Goal: Task Accomplishment & Management: Manage account settings

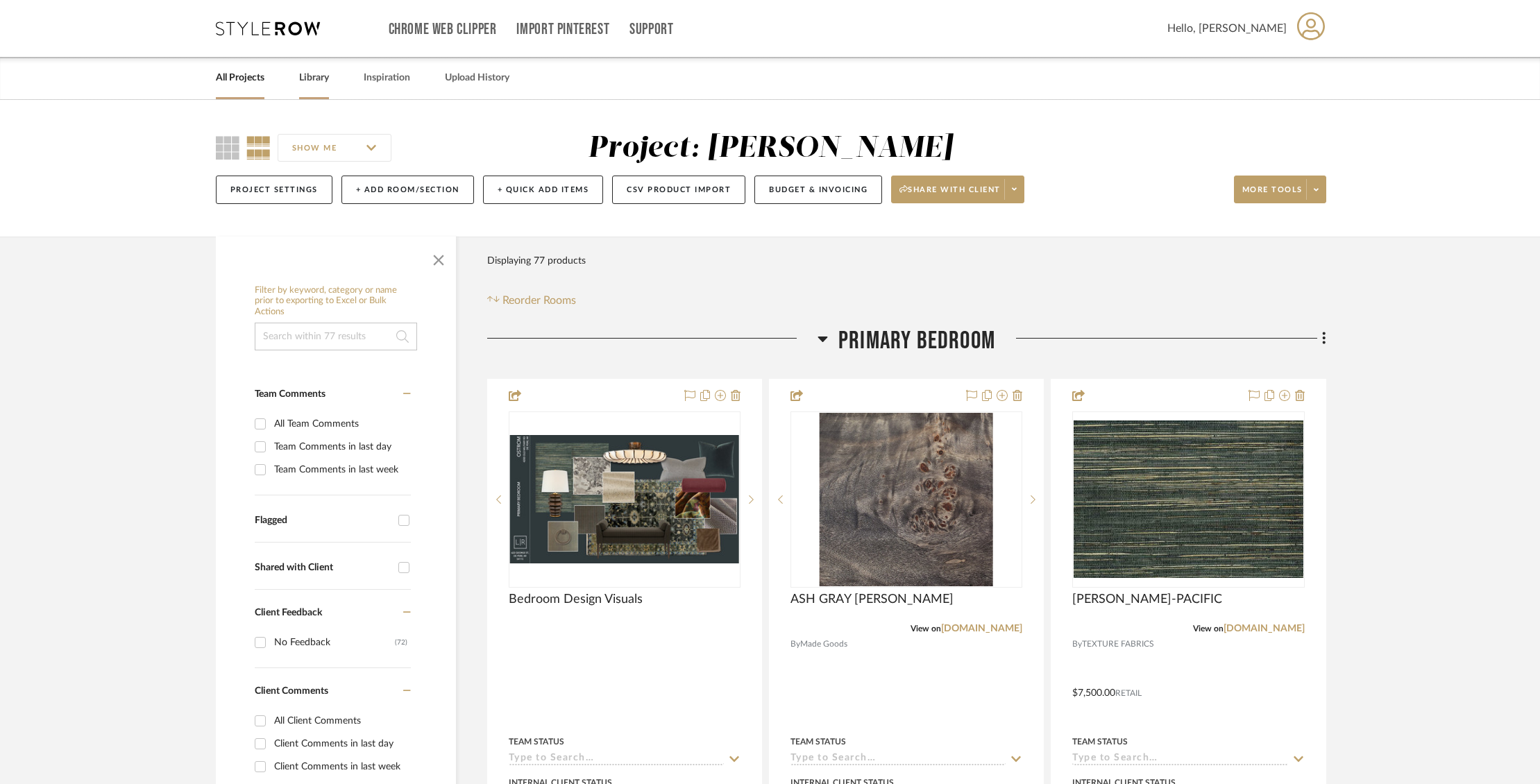
click at [306, 77] on link "Library" at bounding box center [314, 77] width 30 height 19
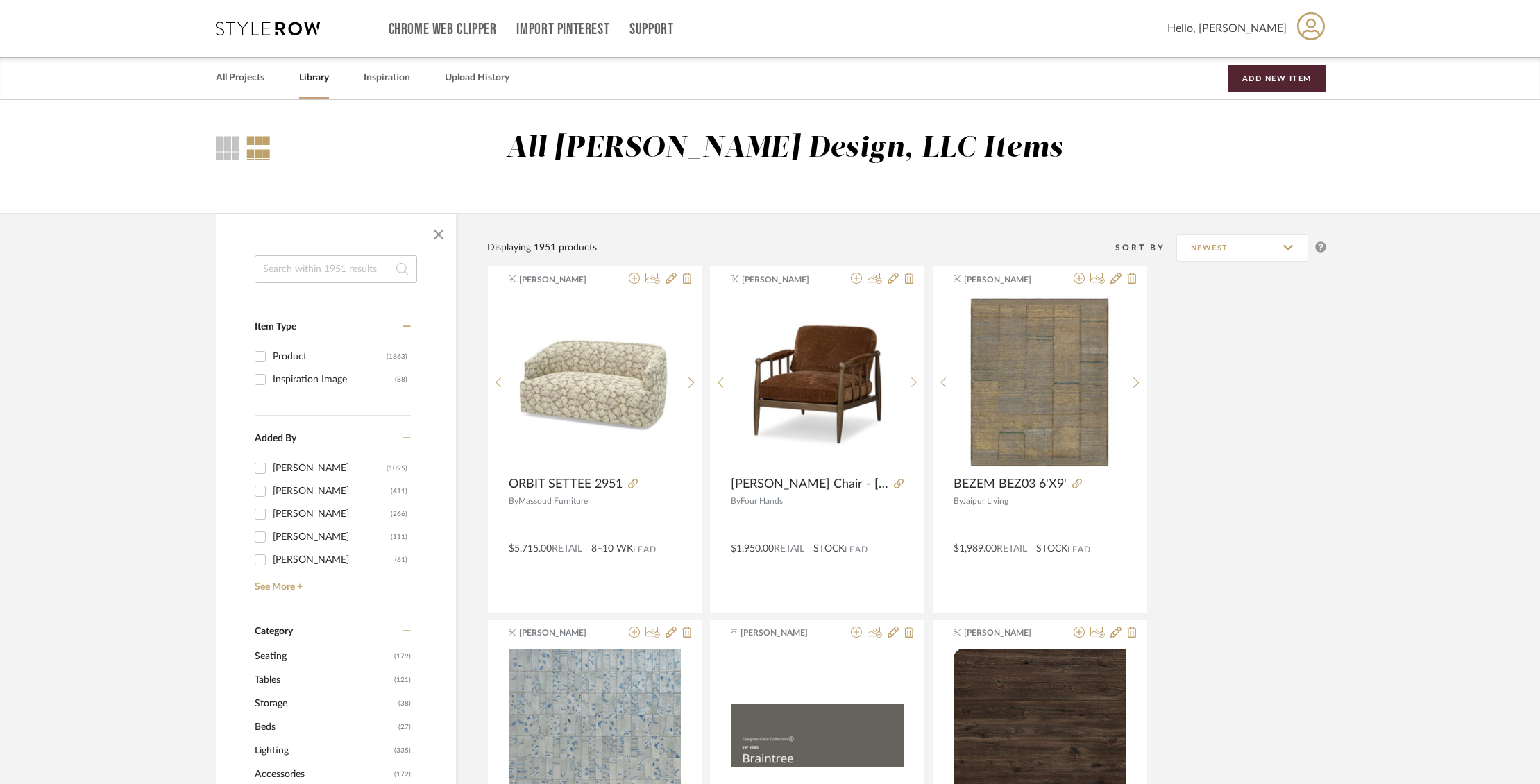
click at [352, 263] on input at bounding box center [335, 268] width 162 height 27
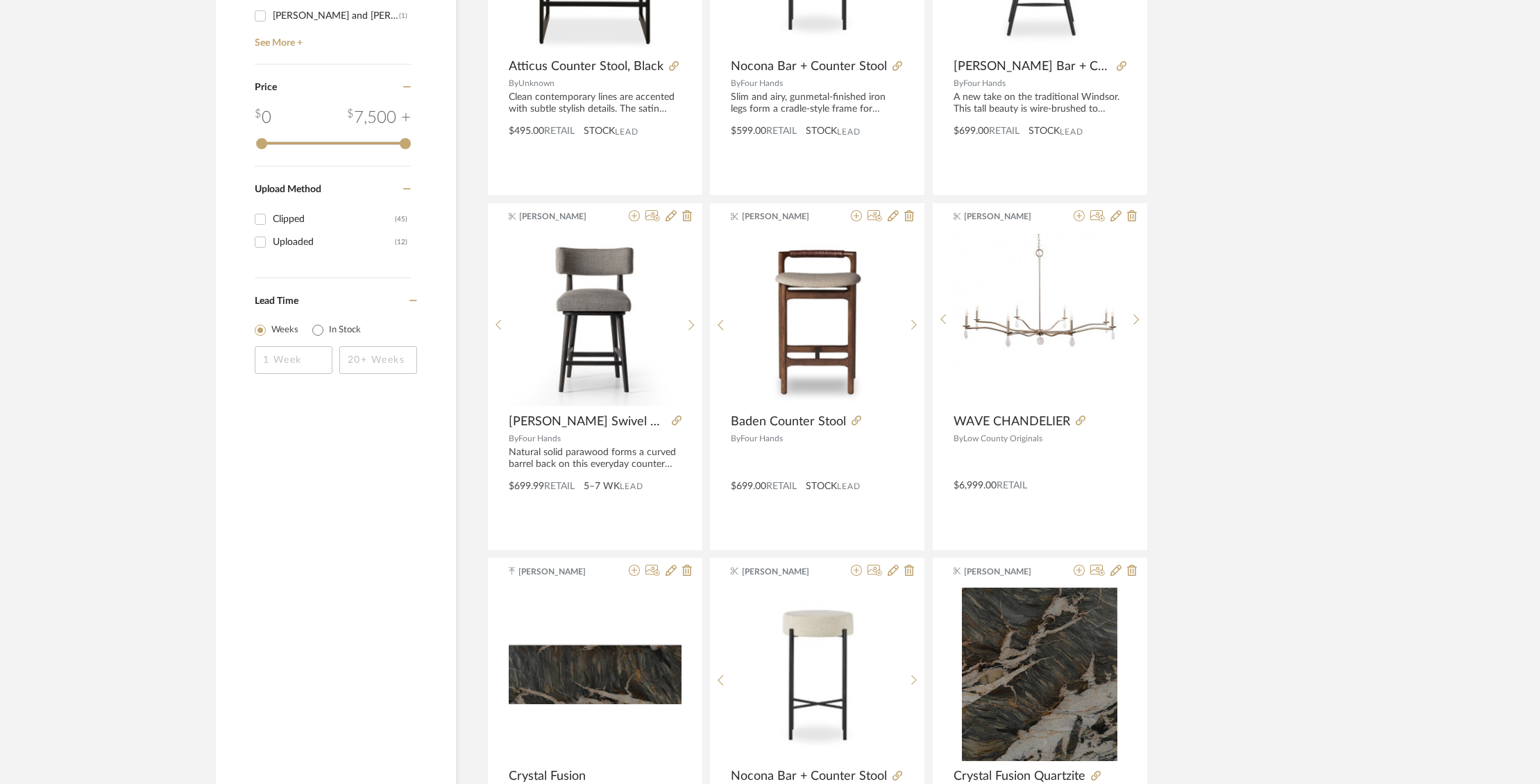
scroll to position [1058, 0]
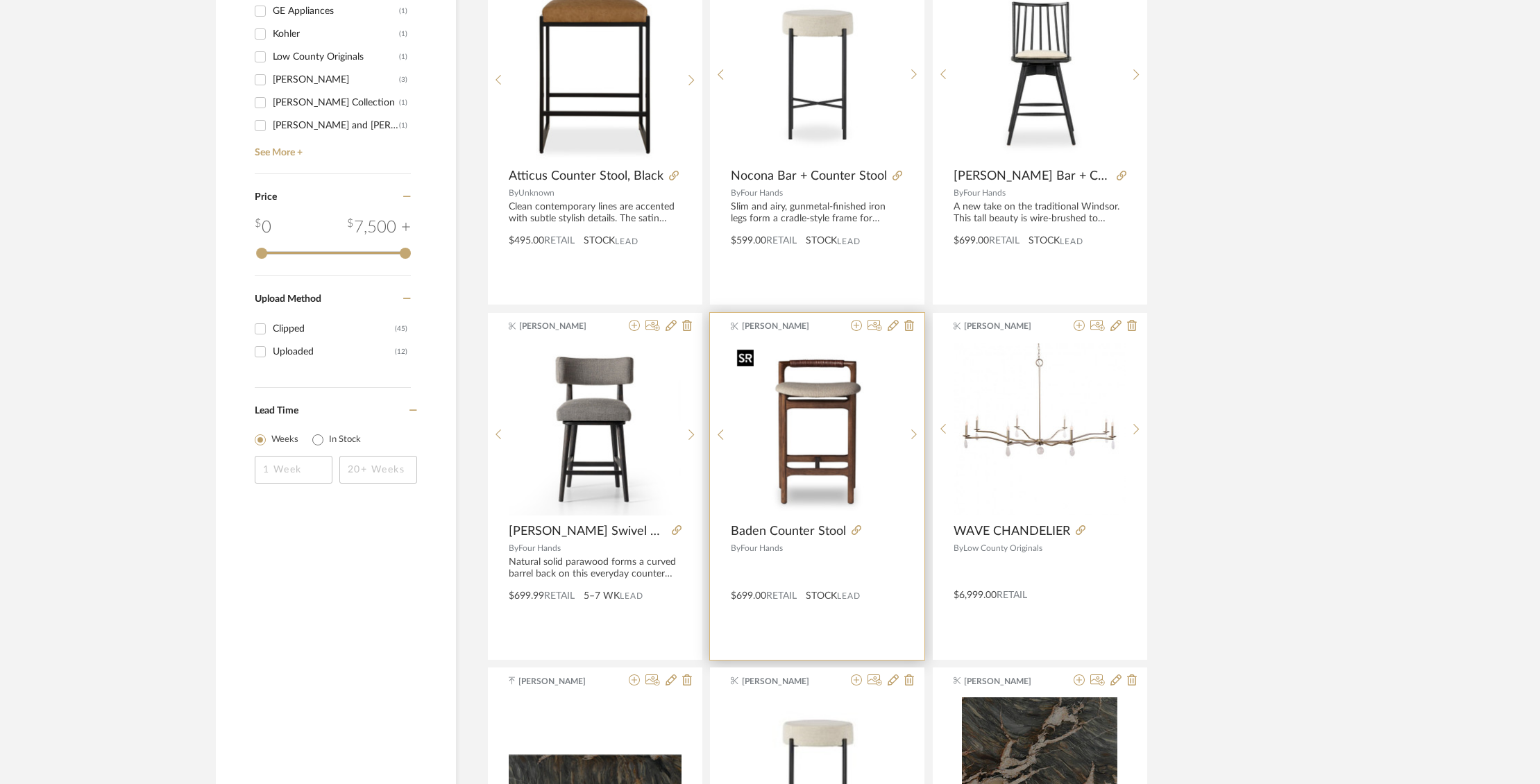
type input "counter"
click at [811, 404] on img "0" at bounding box center [818, 429] width 172 height 172
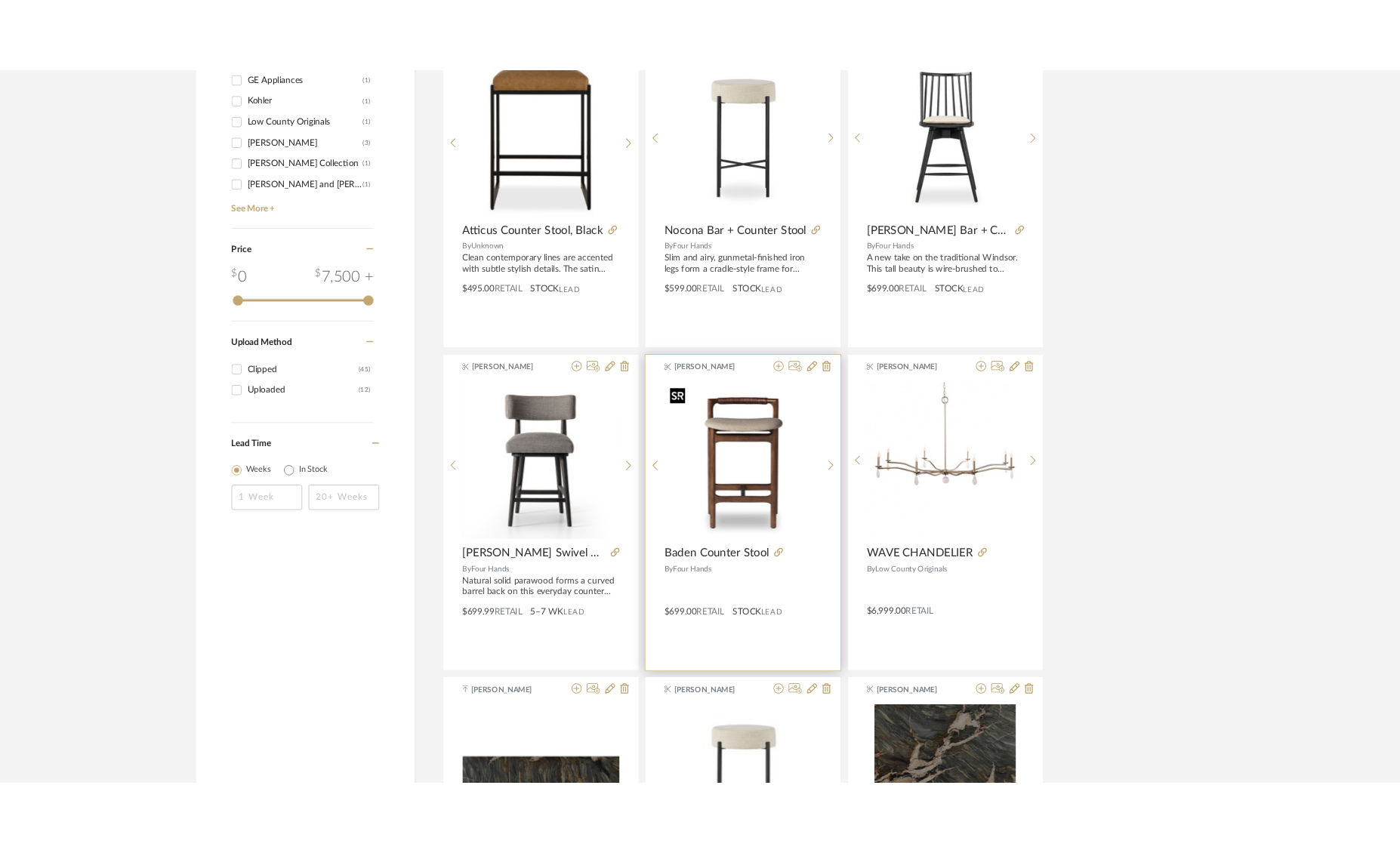
scroll to position [0, 0]
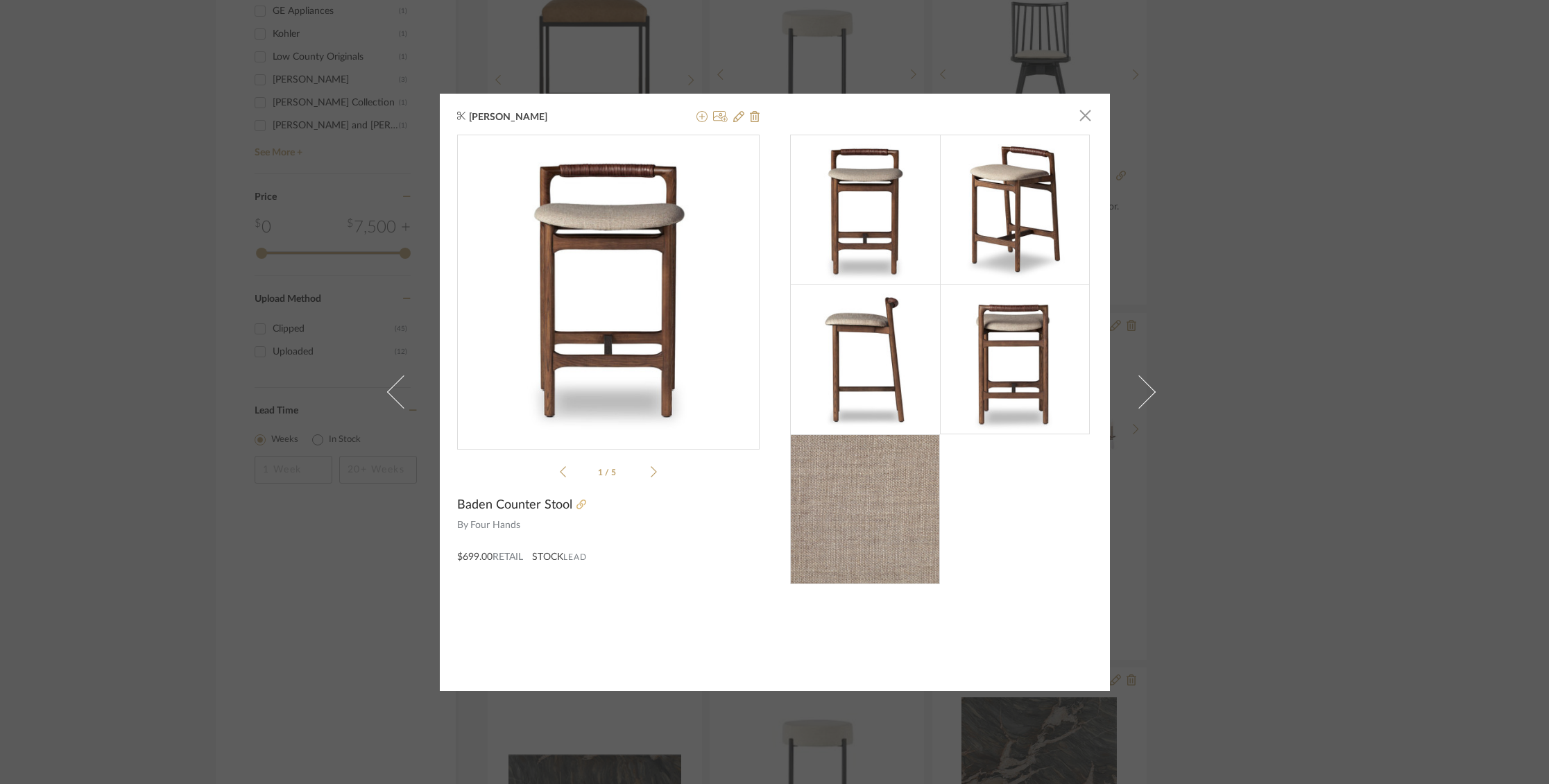
click at [578, 506] on icon at bounding box center [581, 504] width 10 height 10
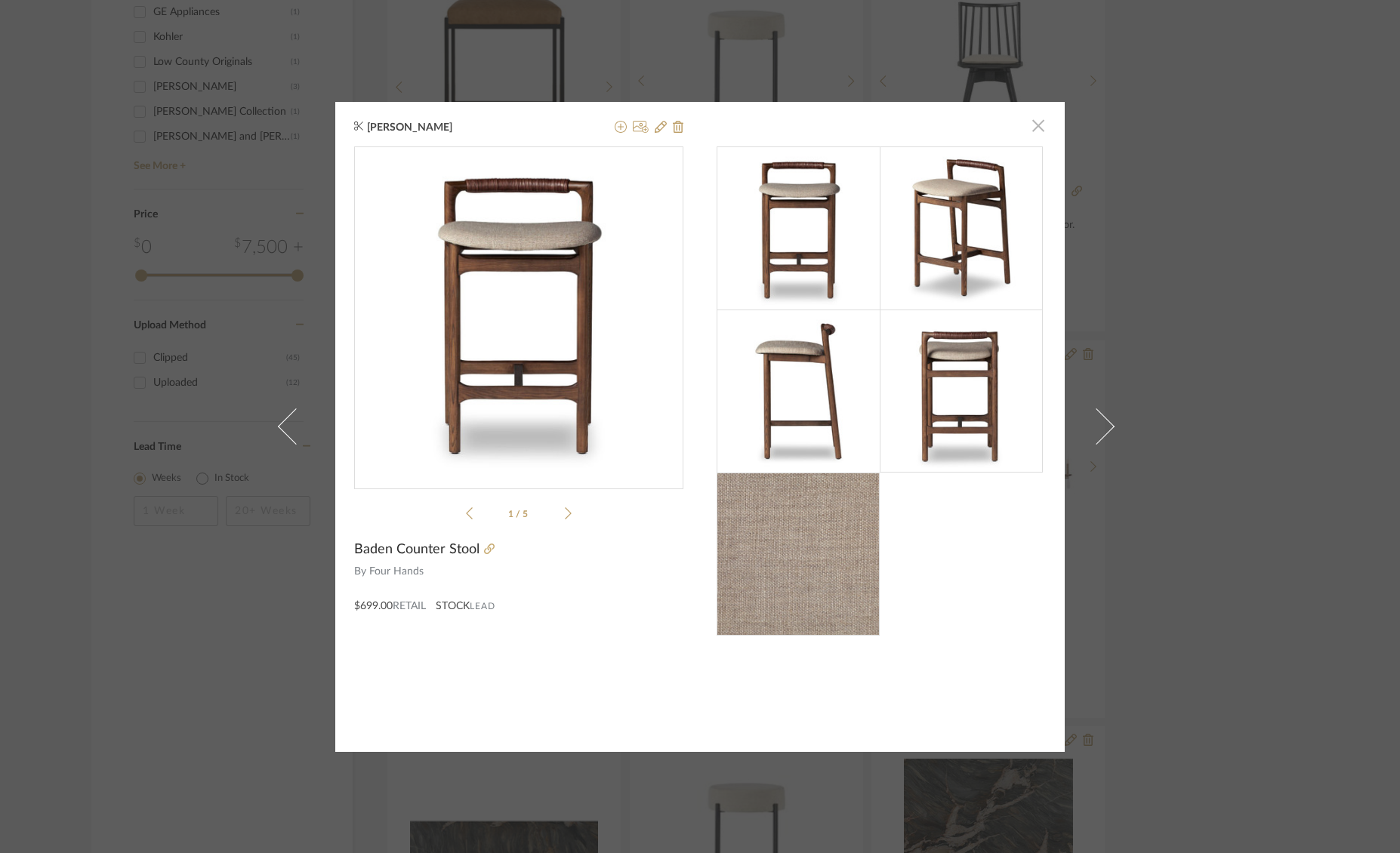
click at [1040, 126] on span "button" at bounding box center [1037, 126] width 30 height 30
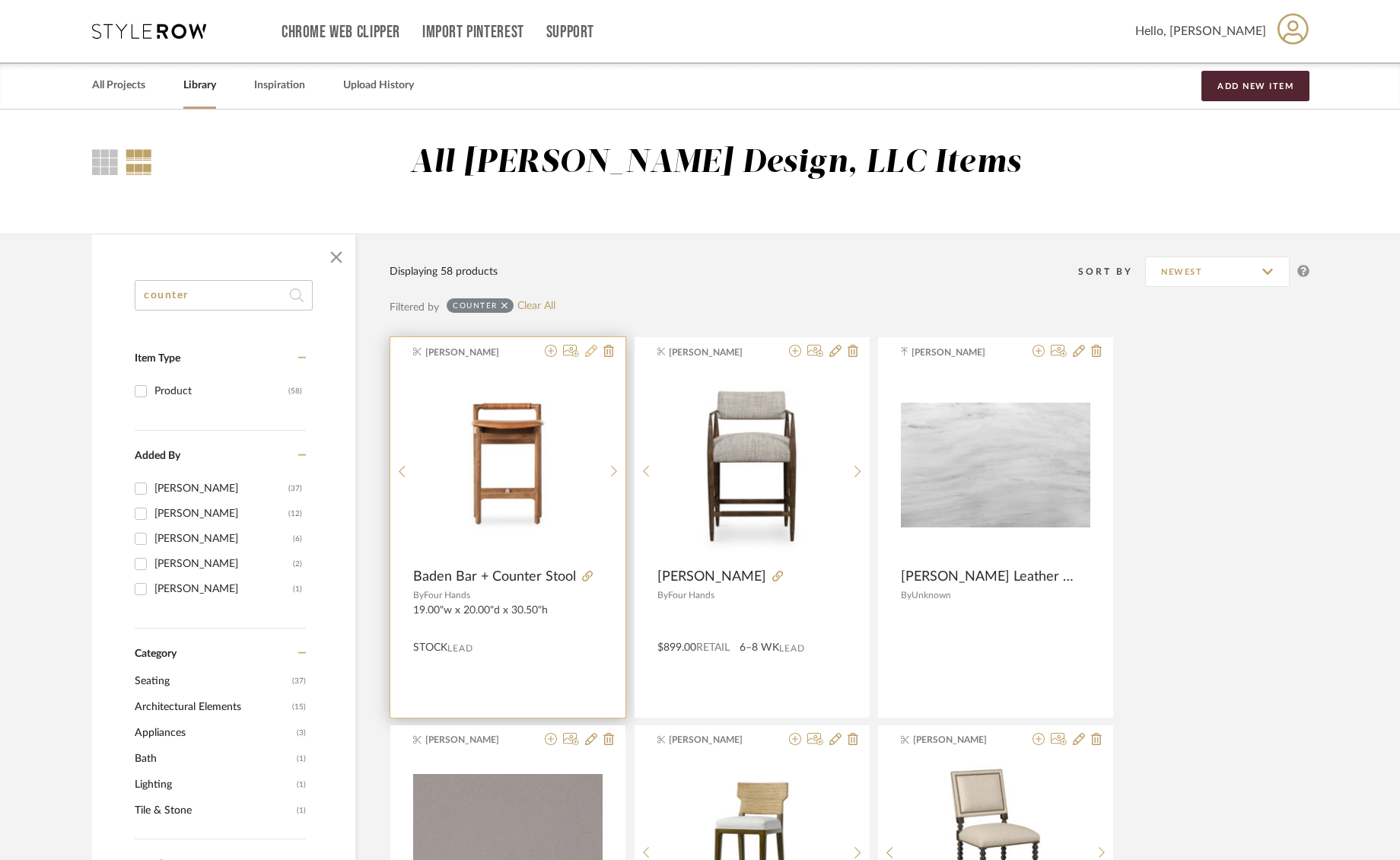
click at [593, 353] on icon at bounding box center [591, 351] width 12 height 12
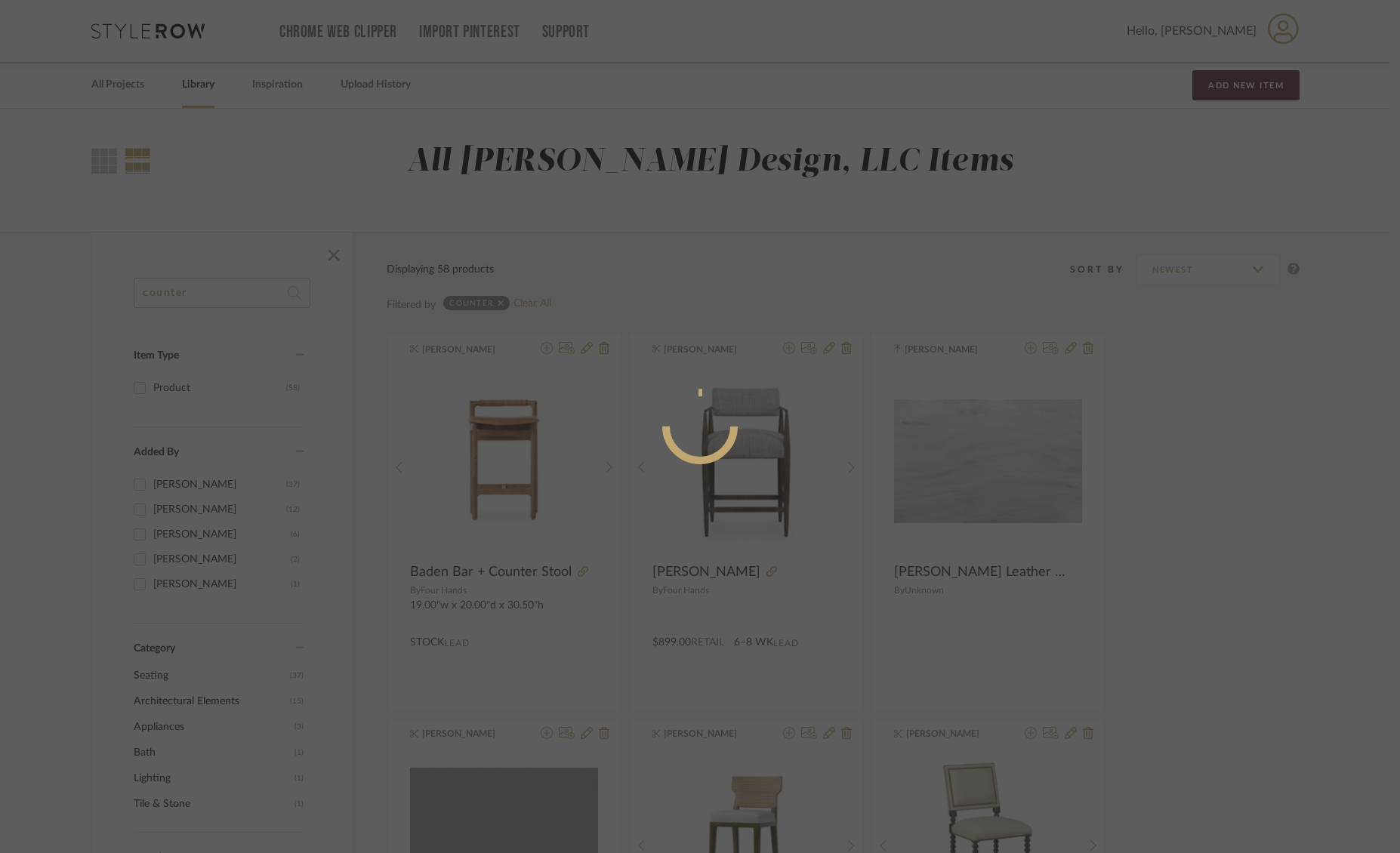
radio input "true"
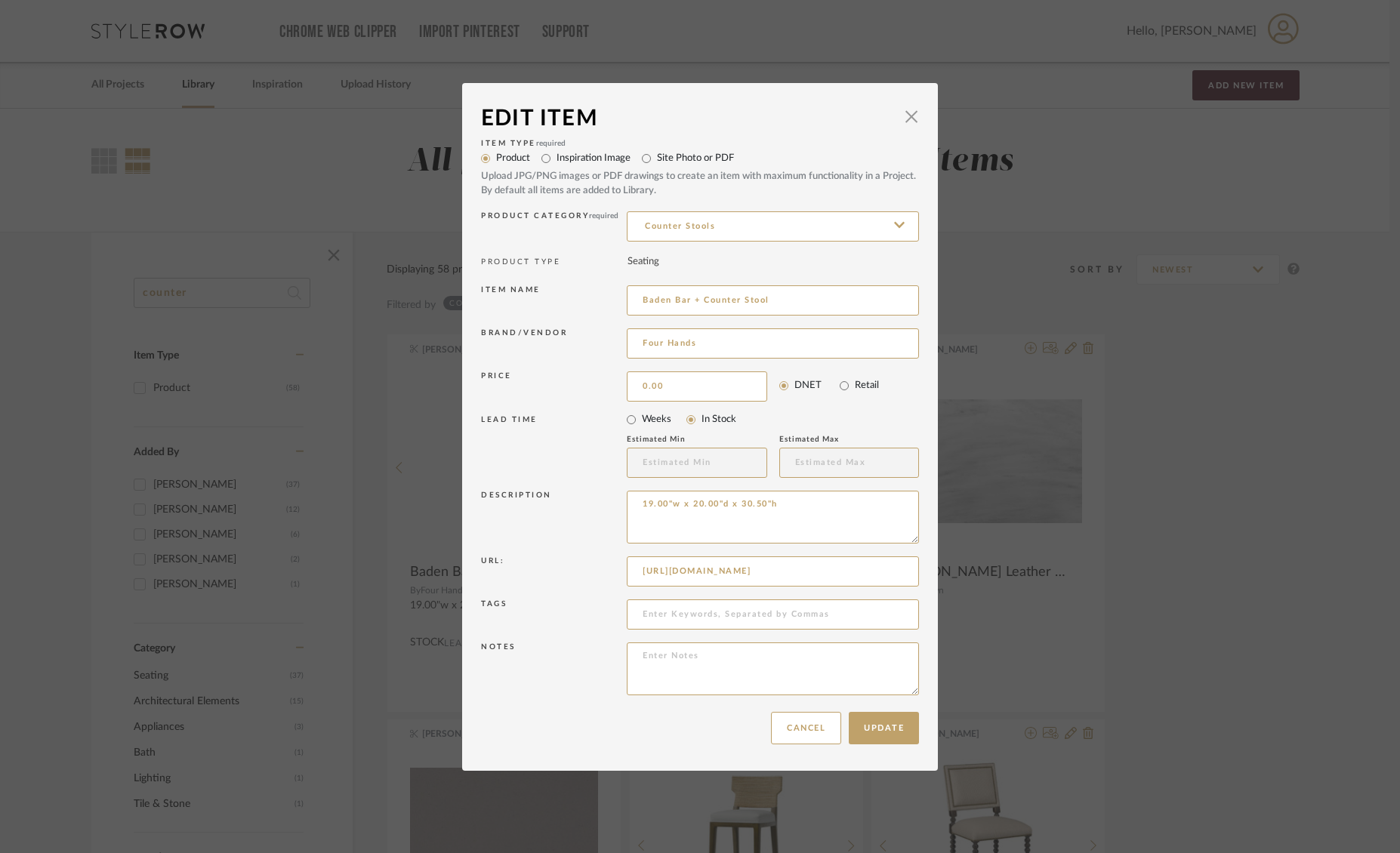
drag, startPoint x: 678, startPoint y: 391, endPoint x: 607, endPoint y: 388, distance: 71.1
click at [606, 389] on div "Price 0.00 DNET Retail" at bounding box center [699, 386] width 438 height 38
type input "$699.00"
click at [839, 382] on input "Retail" at bounding box center [844, 385] width 21 height 21
radio input "true"
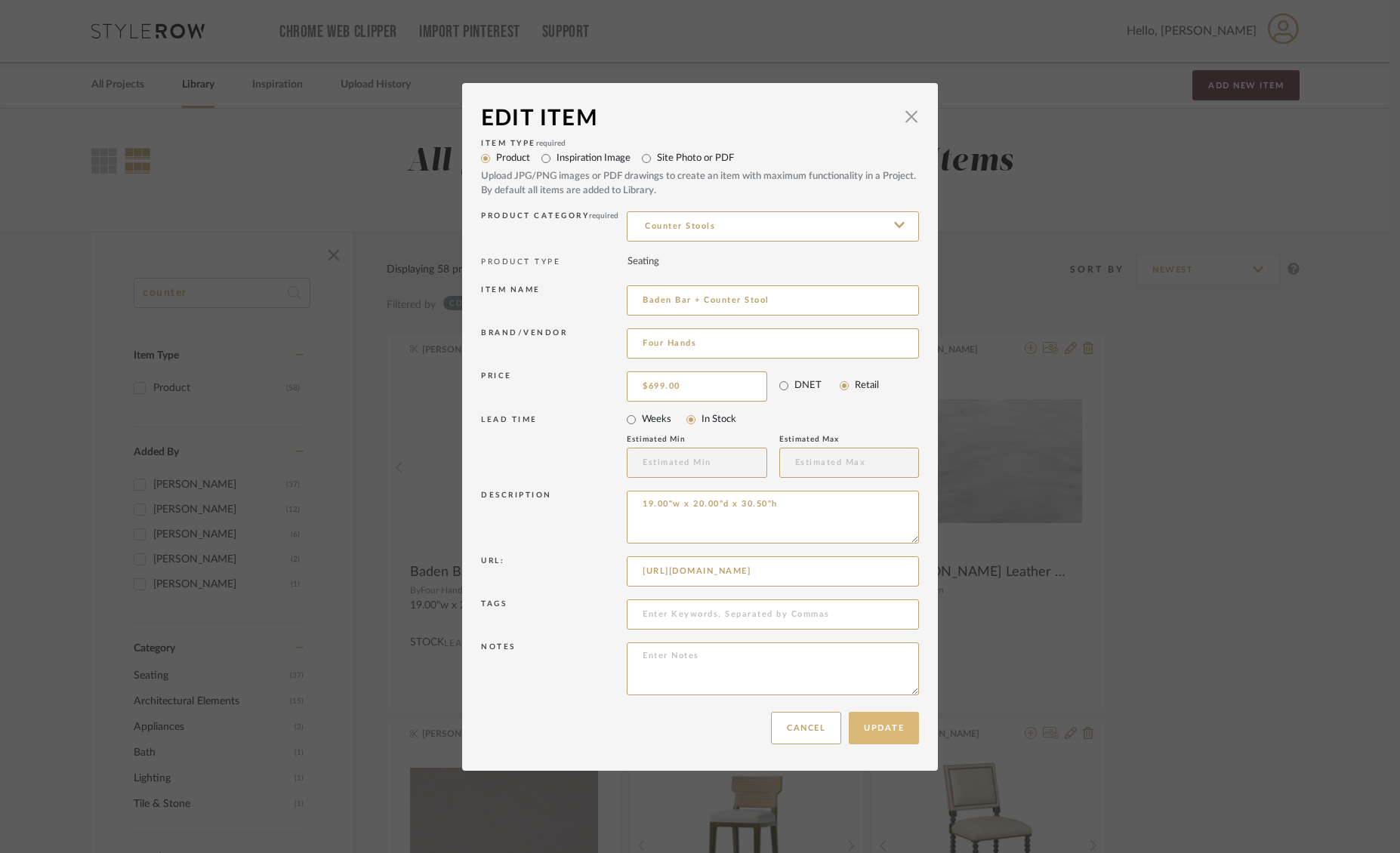
click at [886, 719] on button "Update" at bounding box center [884, 728] width 71 height 32
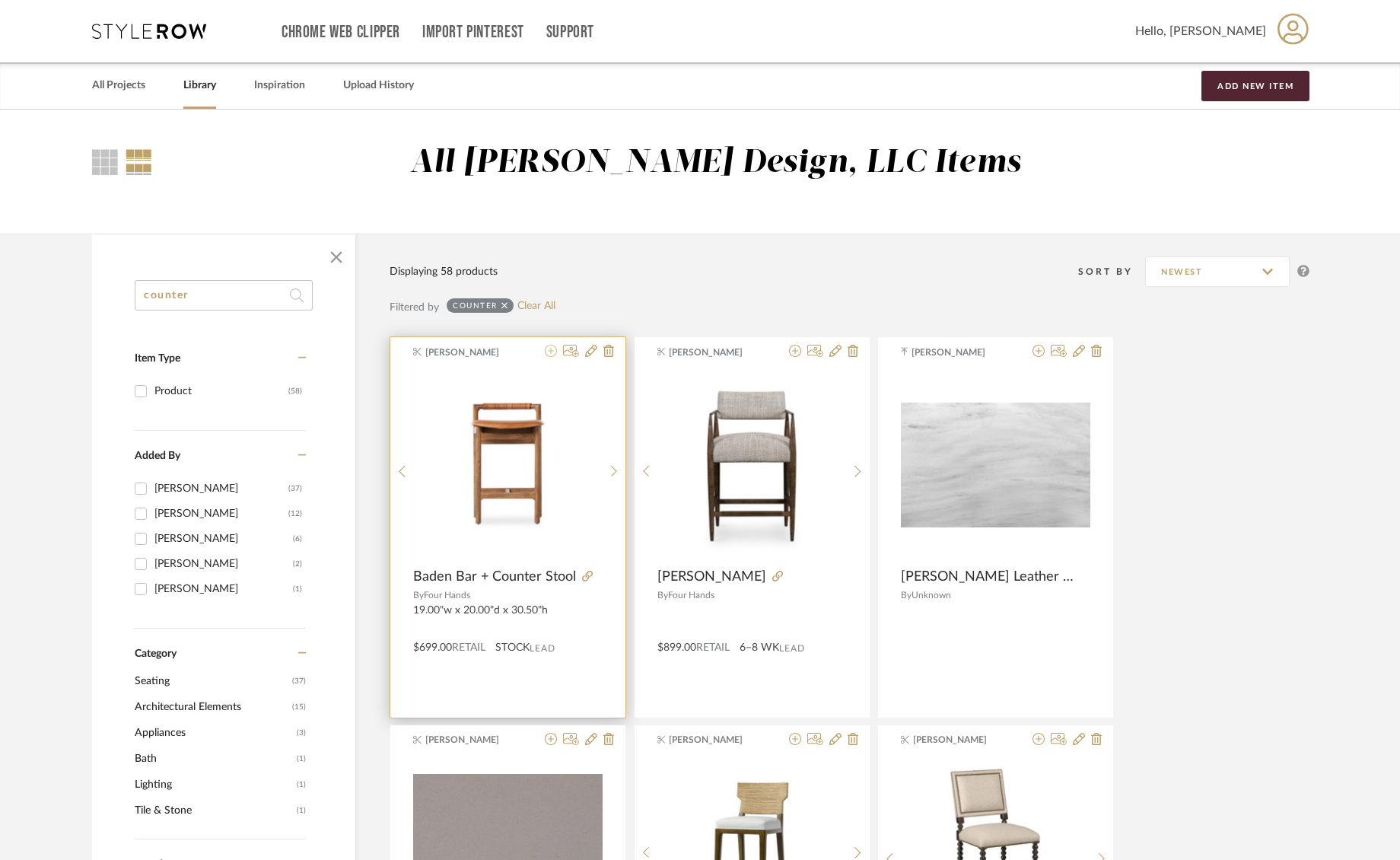
click at [551, 353] on icon at bounding box center [551, 351] width 12 height 12
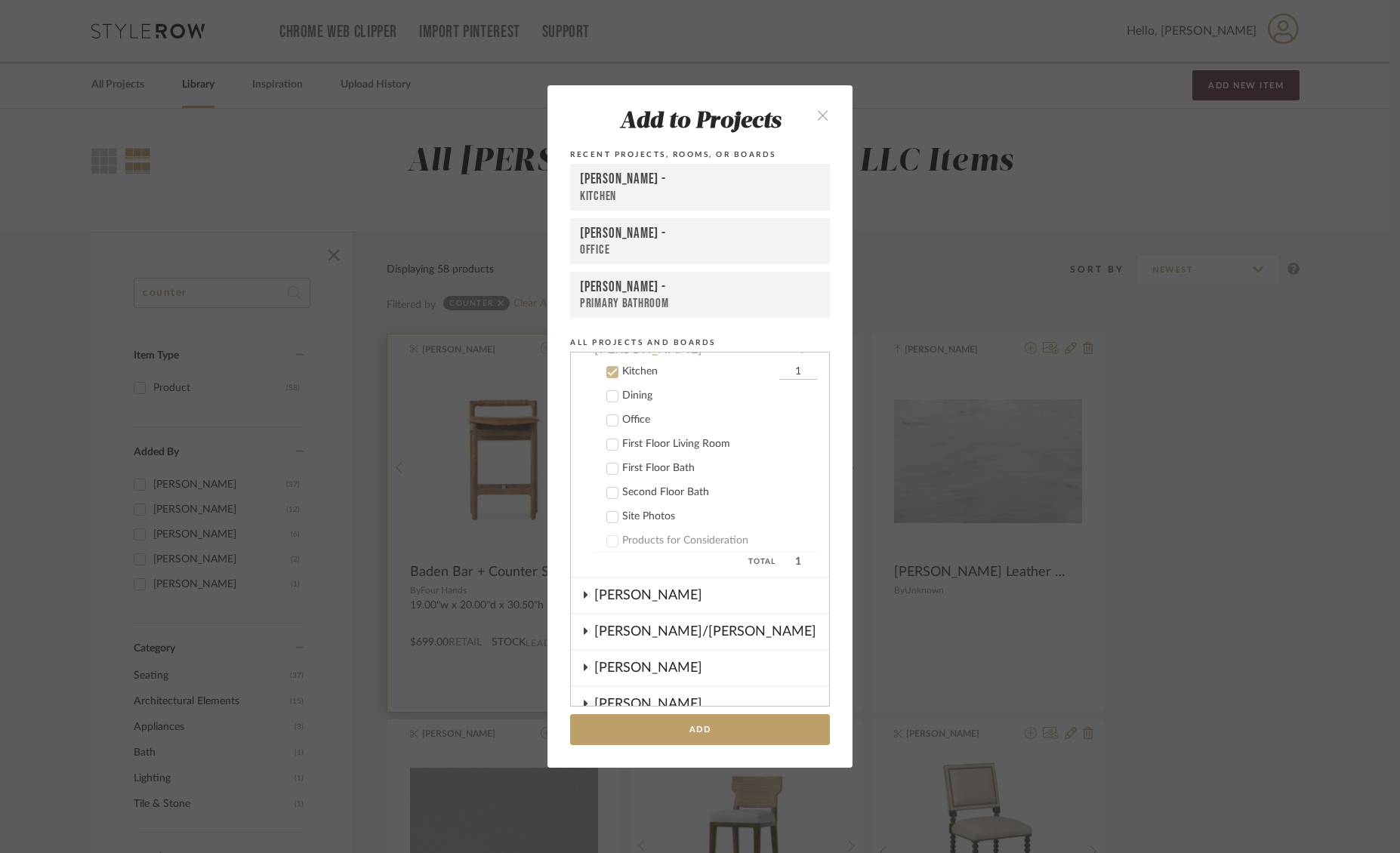
scroll to position [278, 0]
click at [608, 367] on icon at bounding box center [613, 366] width 11 height 11
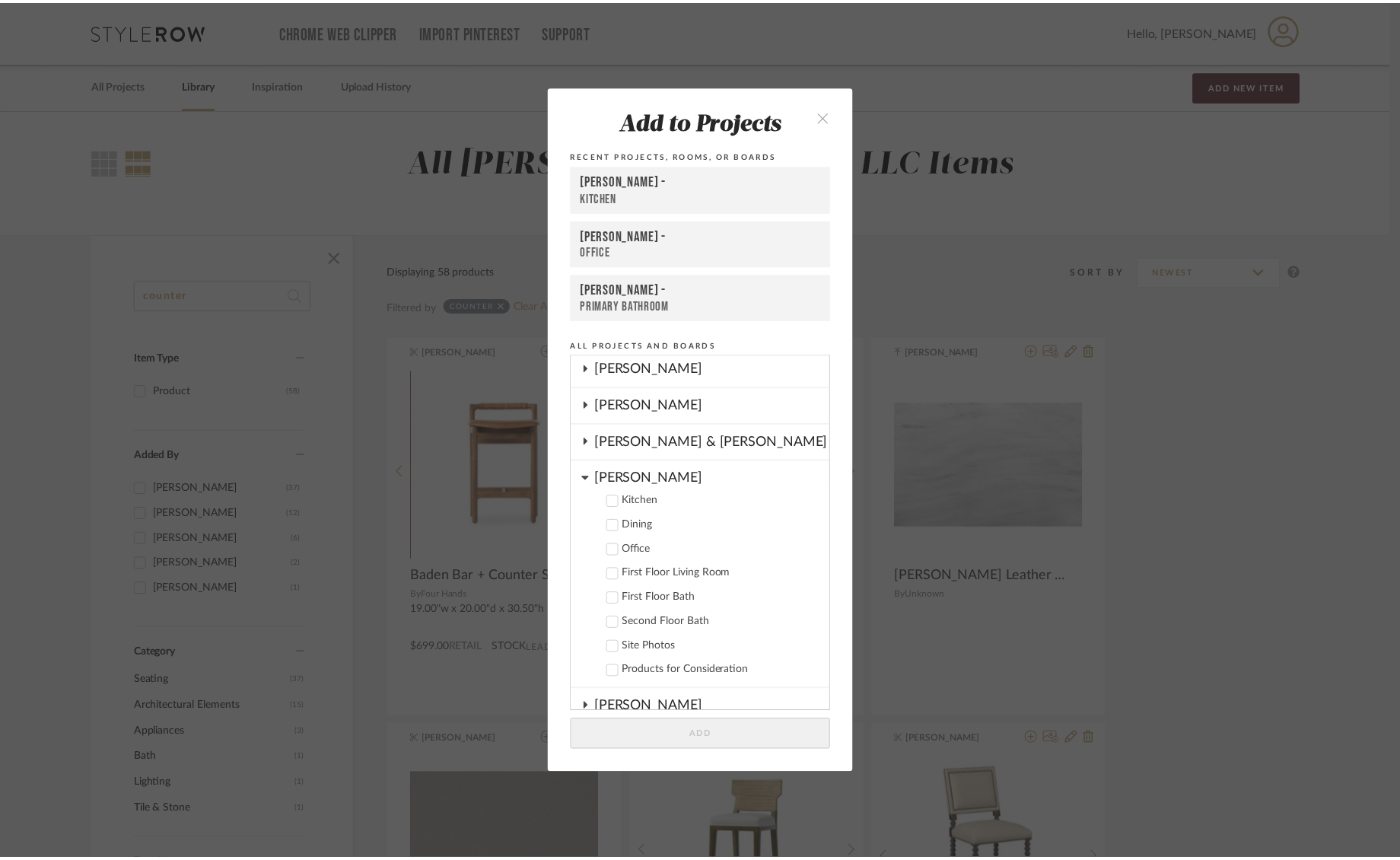
scroll to position [148, 0]
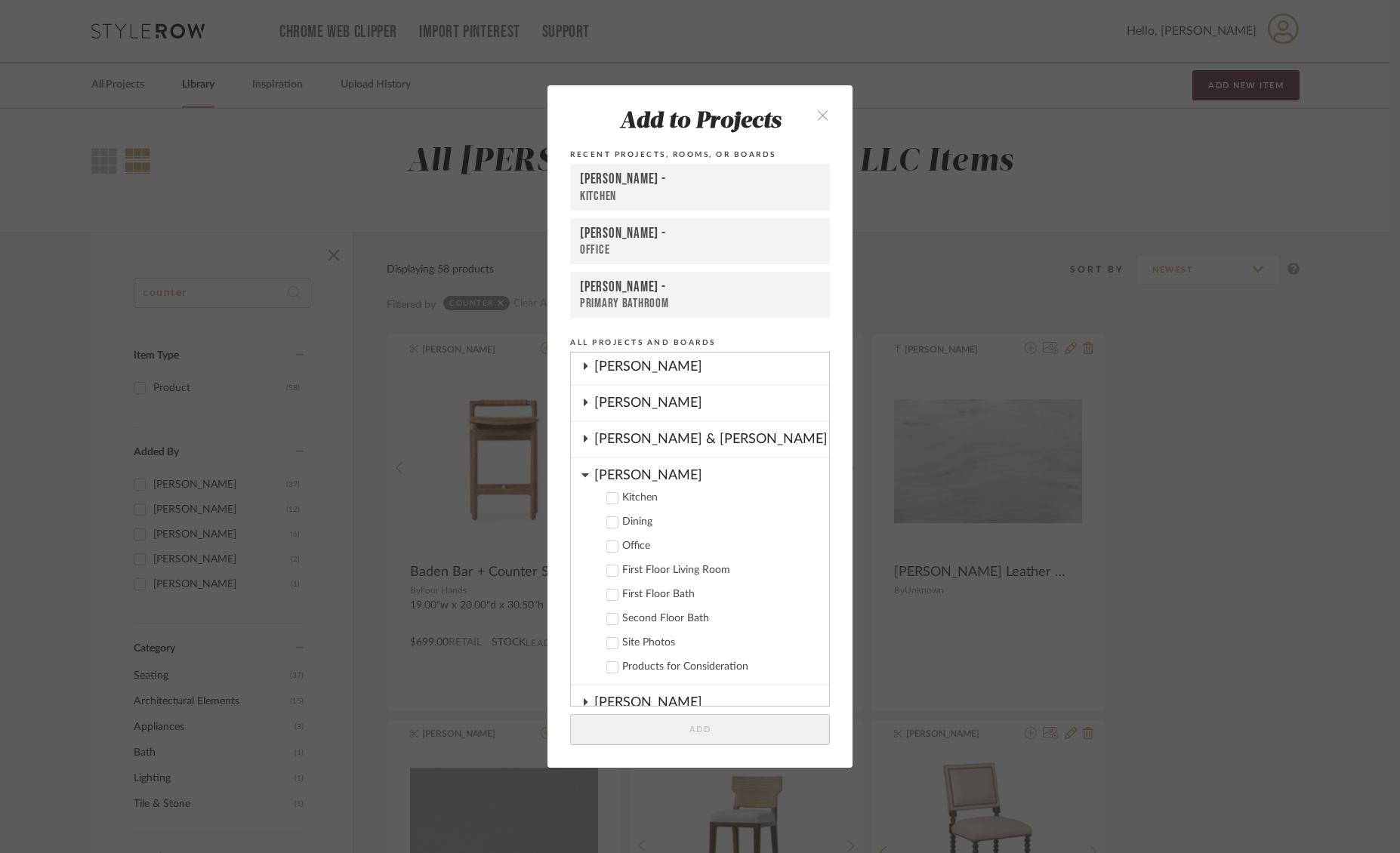
click at [613, 494] on label "Kitchen" at bounding box center [705, 498] width 223 height 15
drag, startPoint x: 794, startPoint y: 500, endPoint x: 723, endPoint y: 498, distance: 71.0
click at [723, 498] on label "Kitchen 1" at bounding box center [705, 498] width 223 height 15
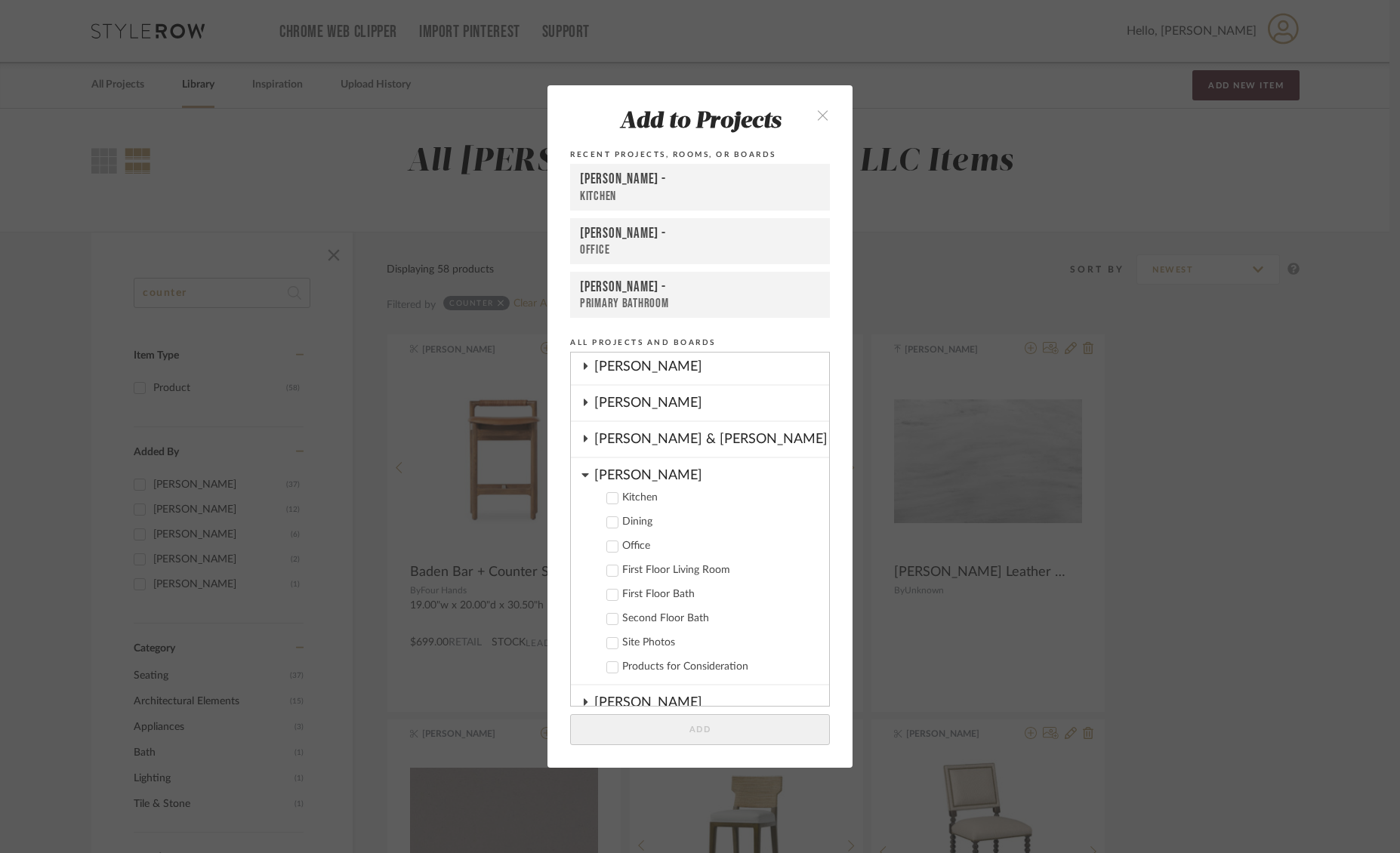
drag, startPoint x: 606, startPoint y: 500, endPoint x: 712, endPoint y: 500, distance: 106.0
click at [611, 498] on icon at bounding box center [613, 498] width 11 height 11
click at [795, 500] on input "1" at bounding box center [797, 498] width 38 height 15
type input "4"
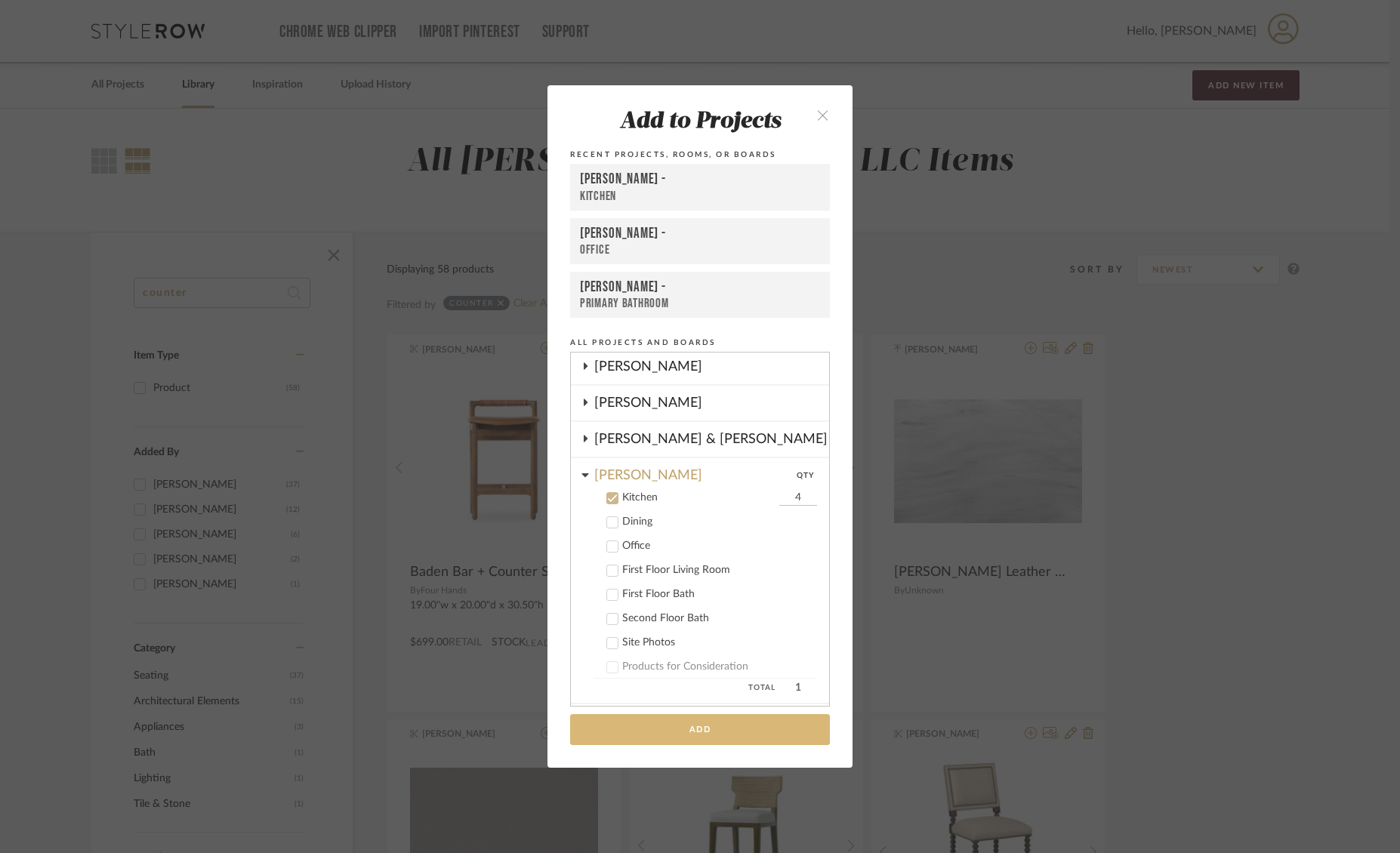
click at [754, 733] on button "Add" at bounding box center [699, 730] width 260 height 31
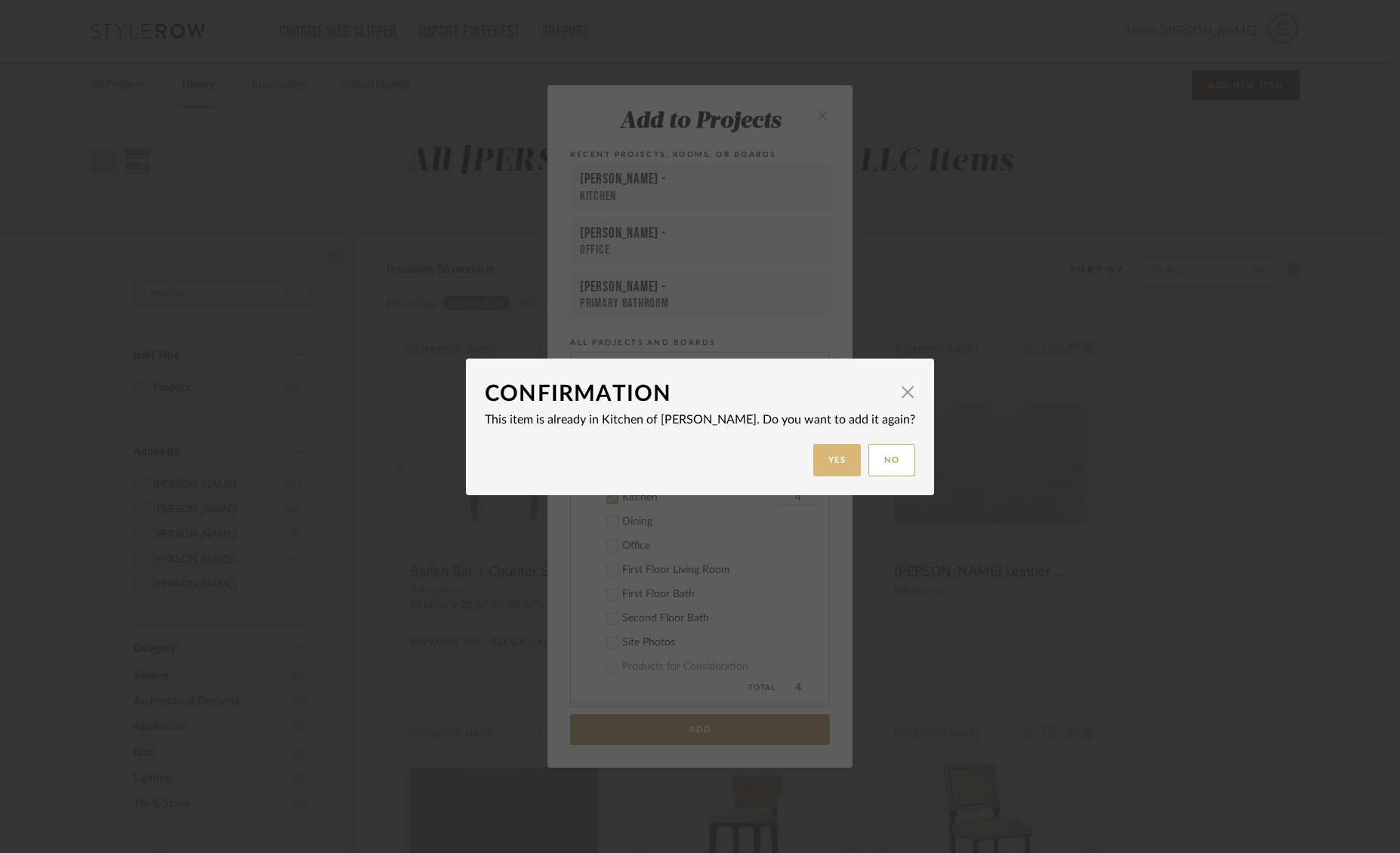
click at [814, 458] on button "Yes" at bounding box center [837, 460] width 48 height 32
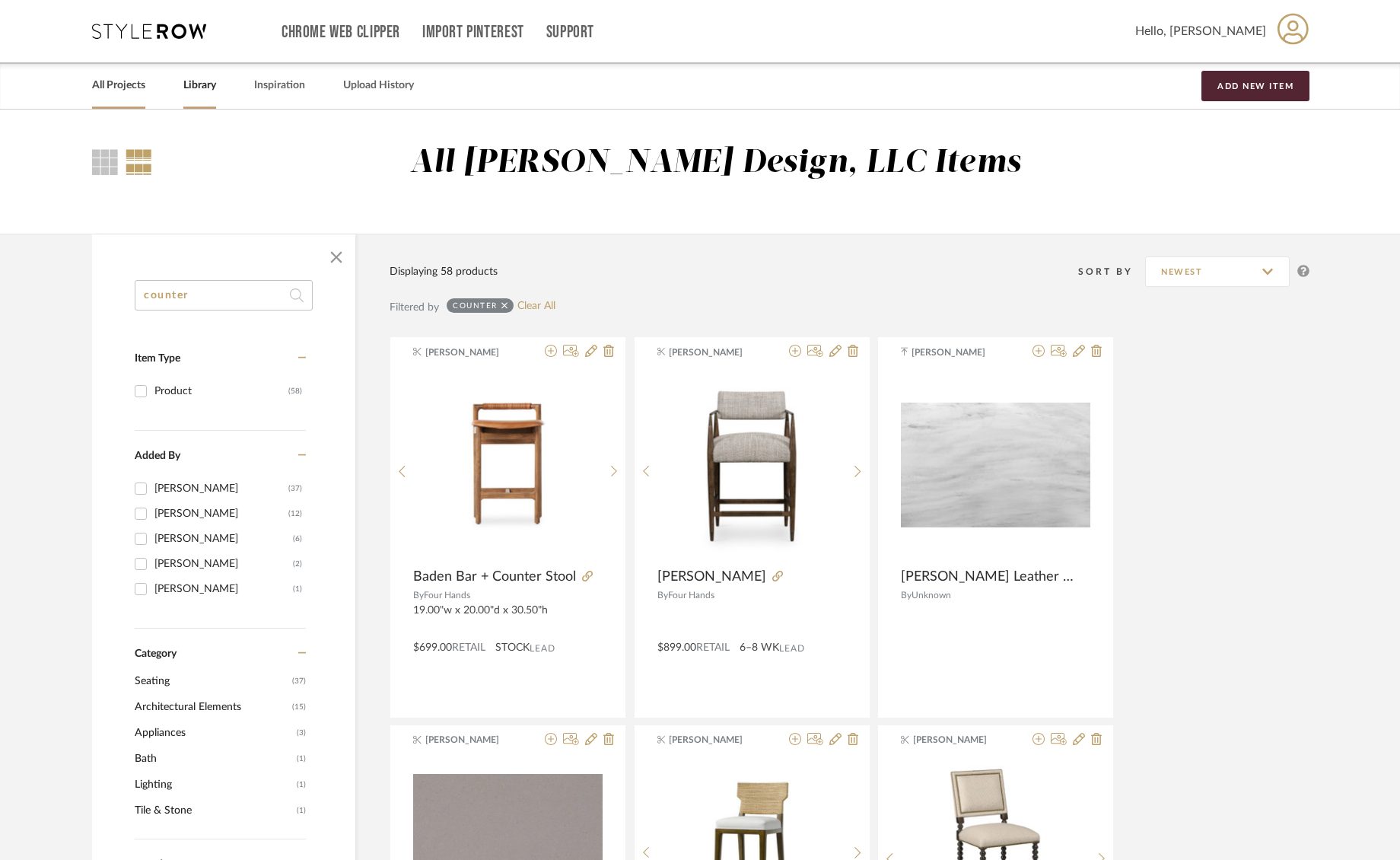
click at [112, 79] on link "All Projects" at bounding box center [118, 85] width 53 height 21
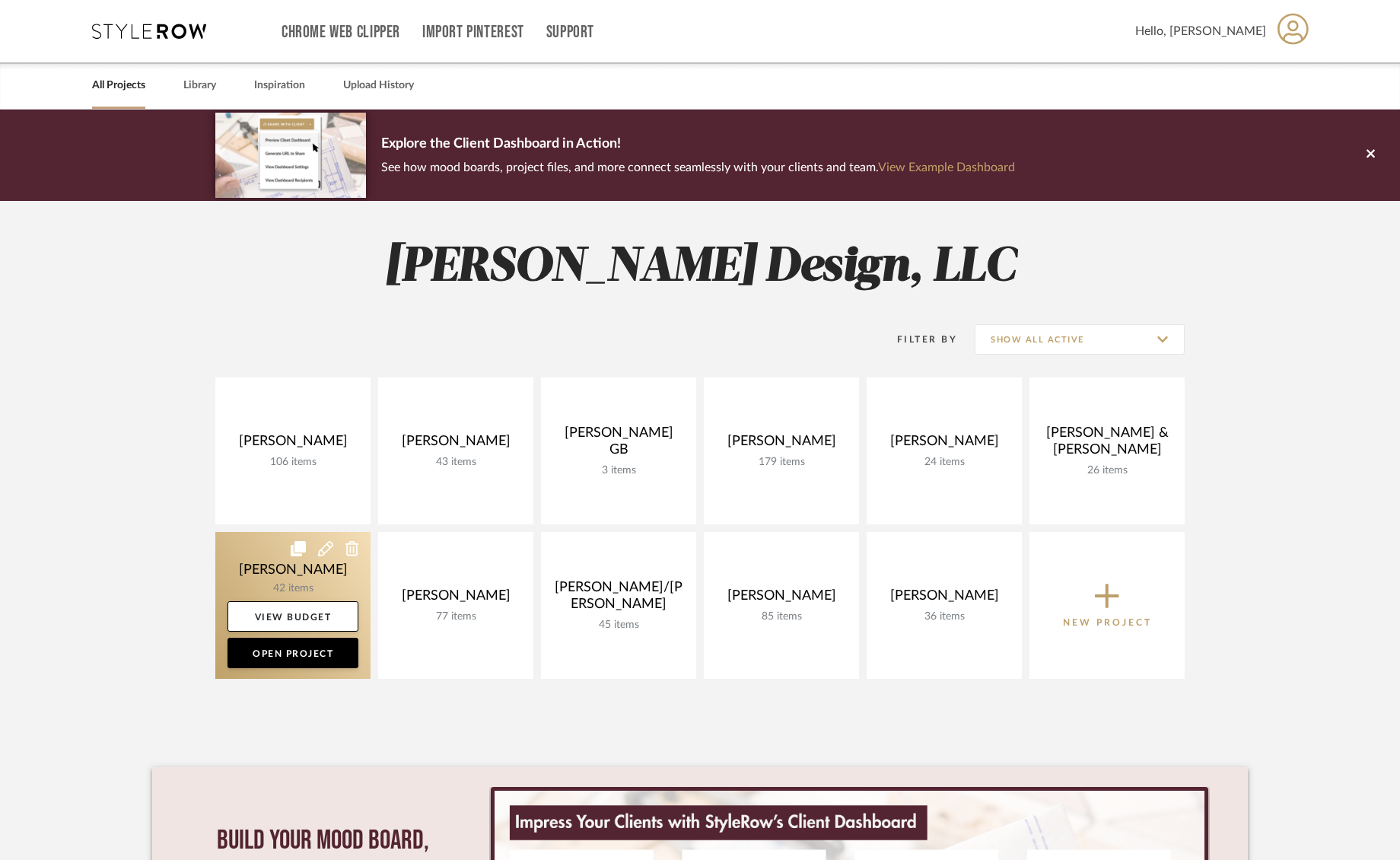
click at [342, 571] on link at bounding box center [293, 605] width 155 height 147
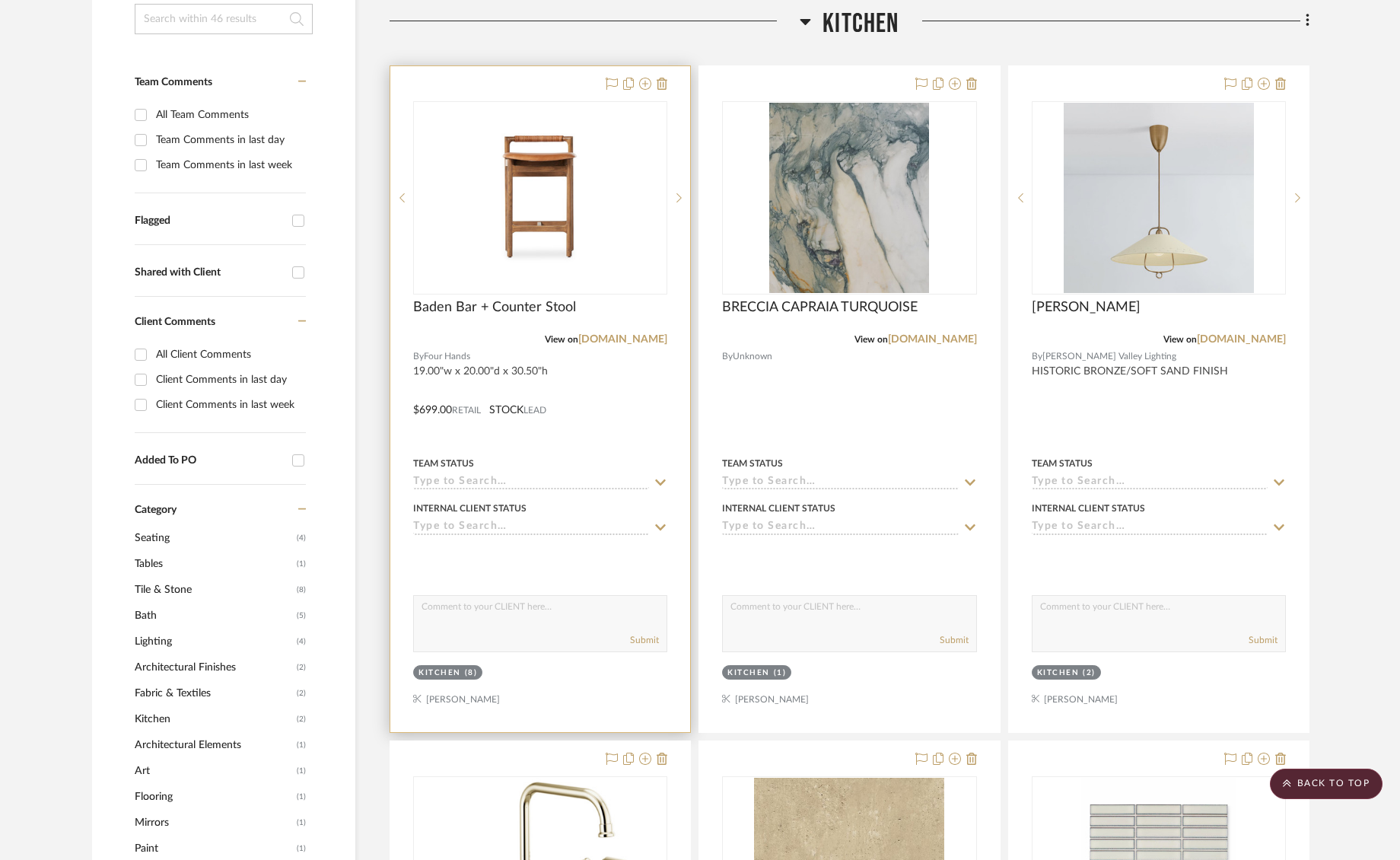
scroll to position [286, 0]
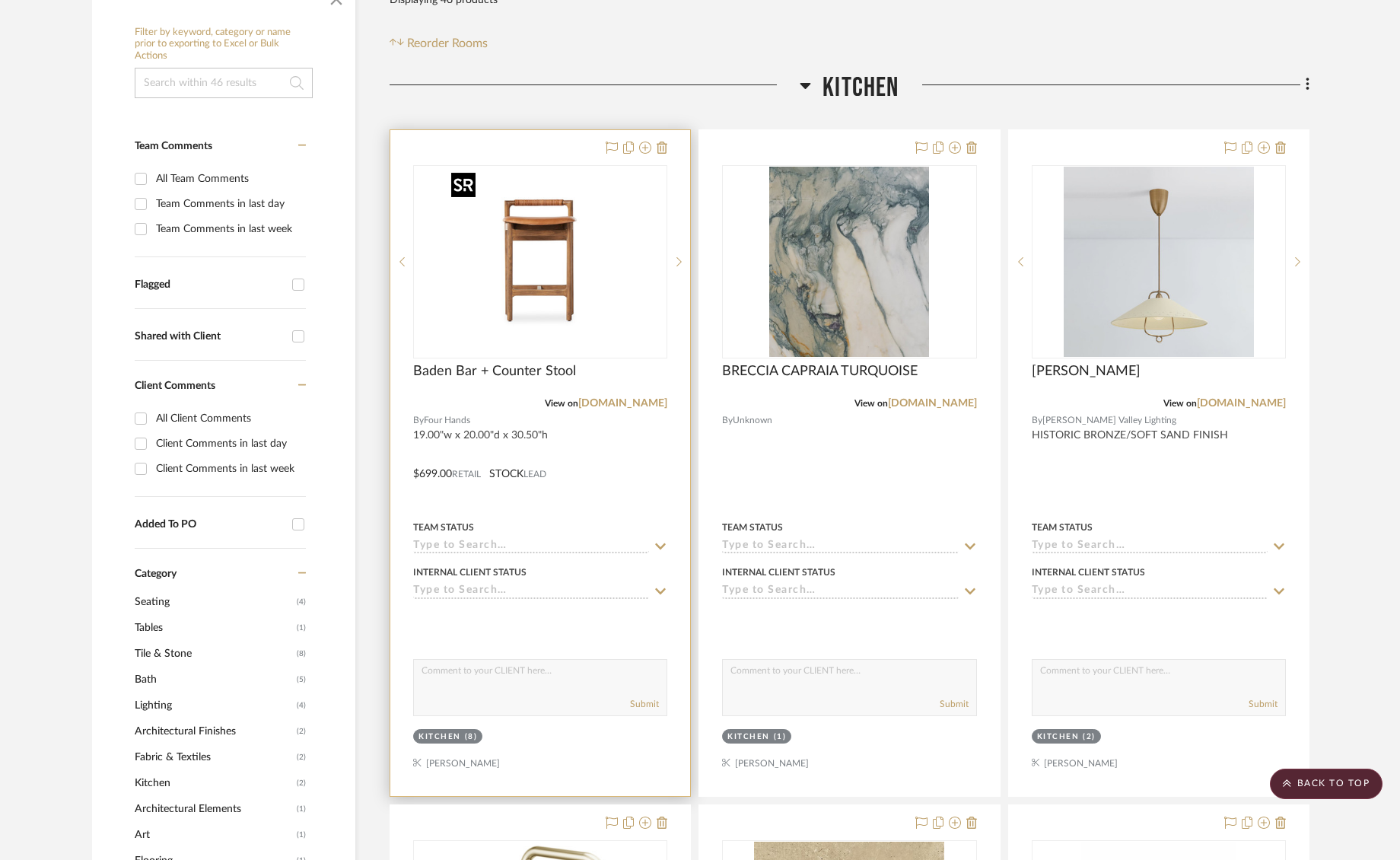
click at [573, 317] on img "0" at bounding box center [540, 262] width 190 height 190
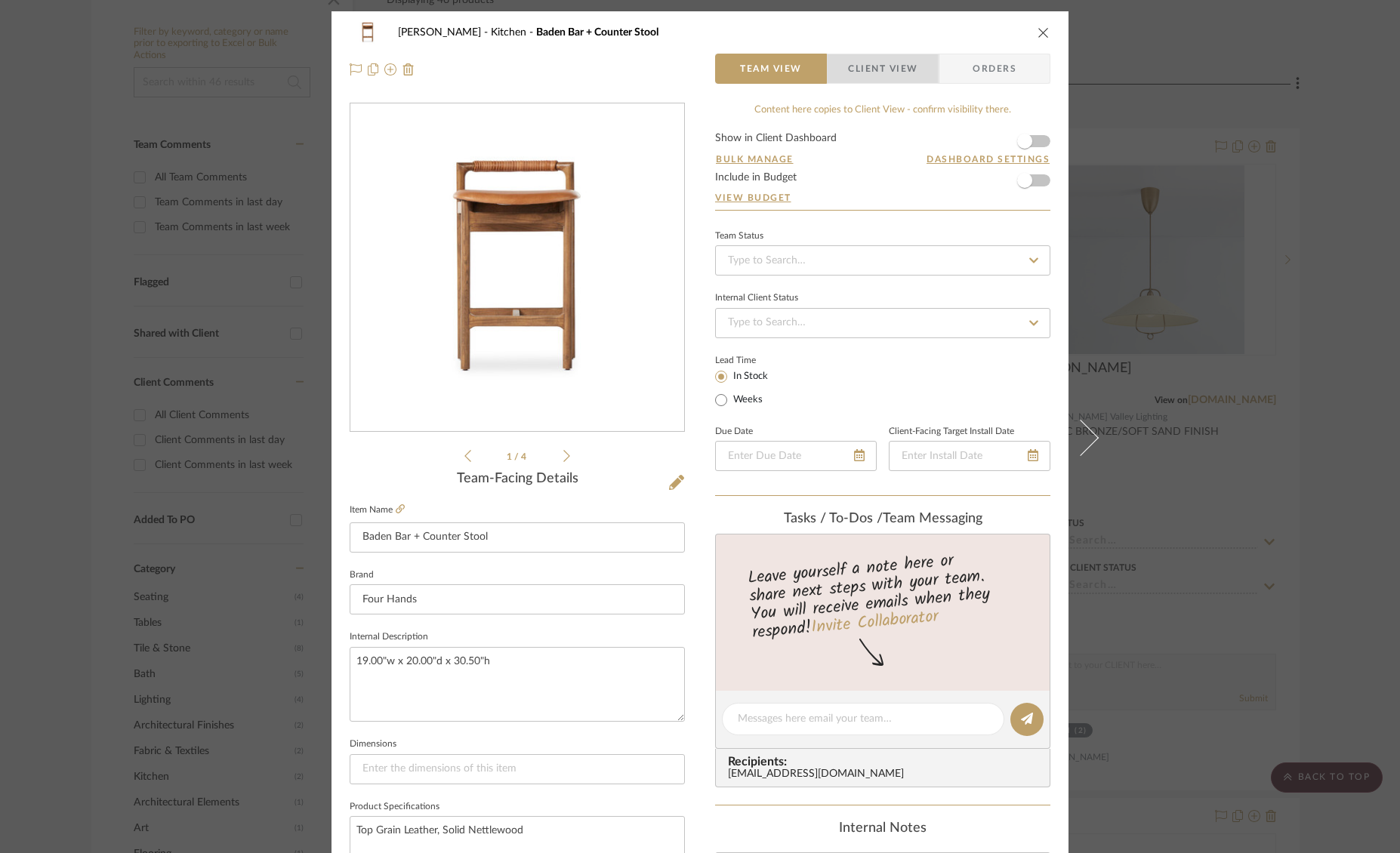
click at [912, 70] on span "Client View" at bounding box center [882, 68] width 110 height 30
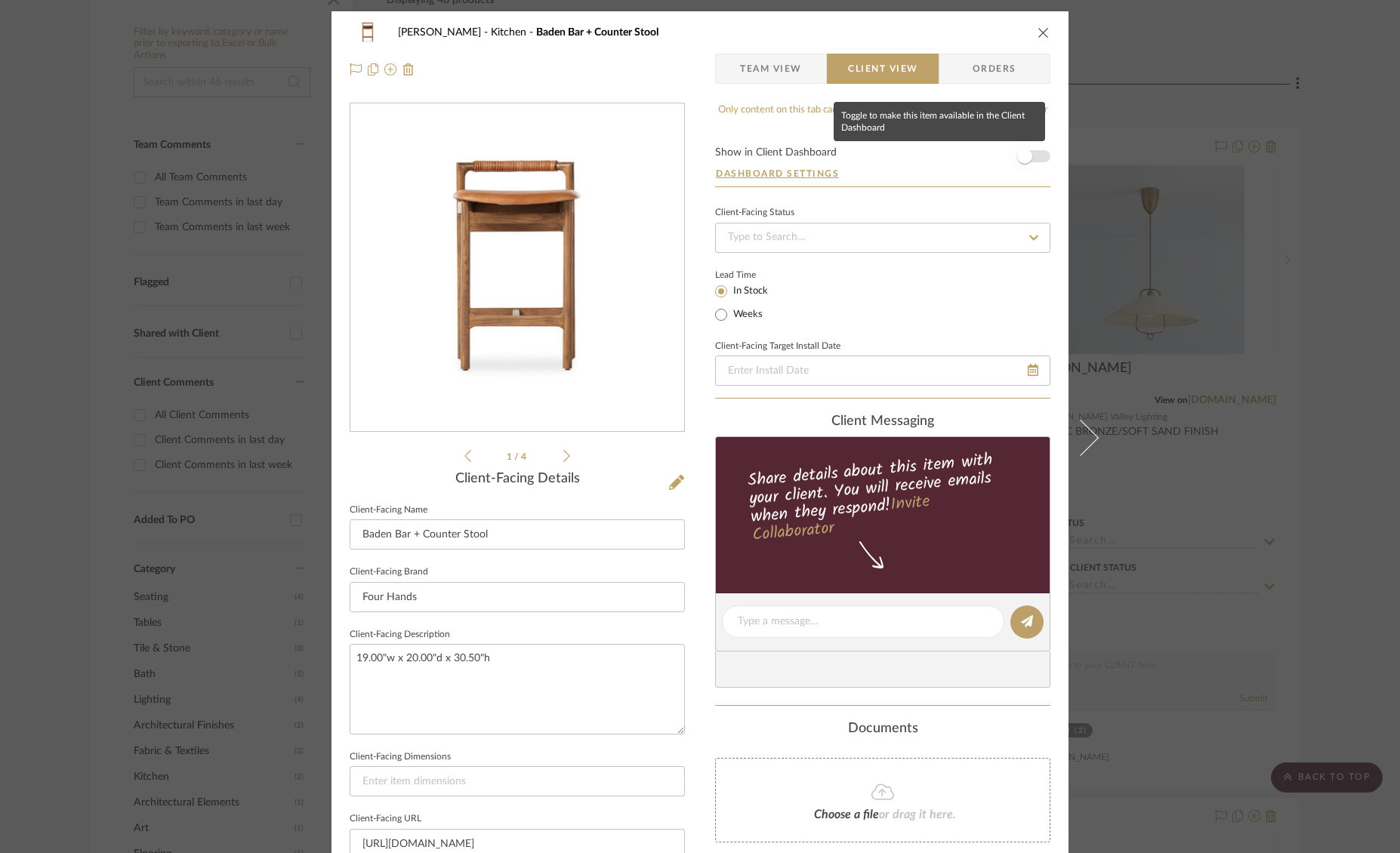
click at [1034, 153] on span "button" at bounding box center [1024, 156] width 33 height 33
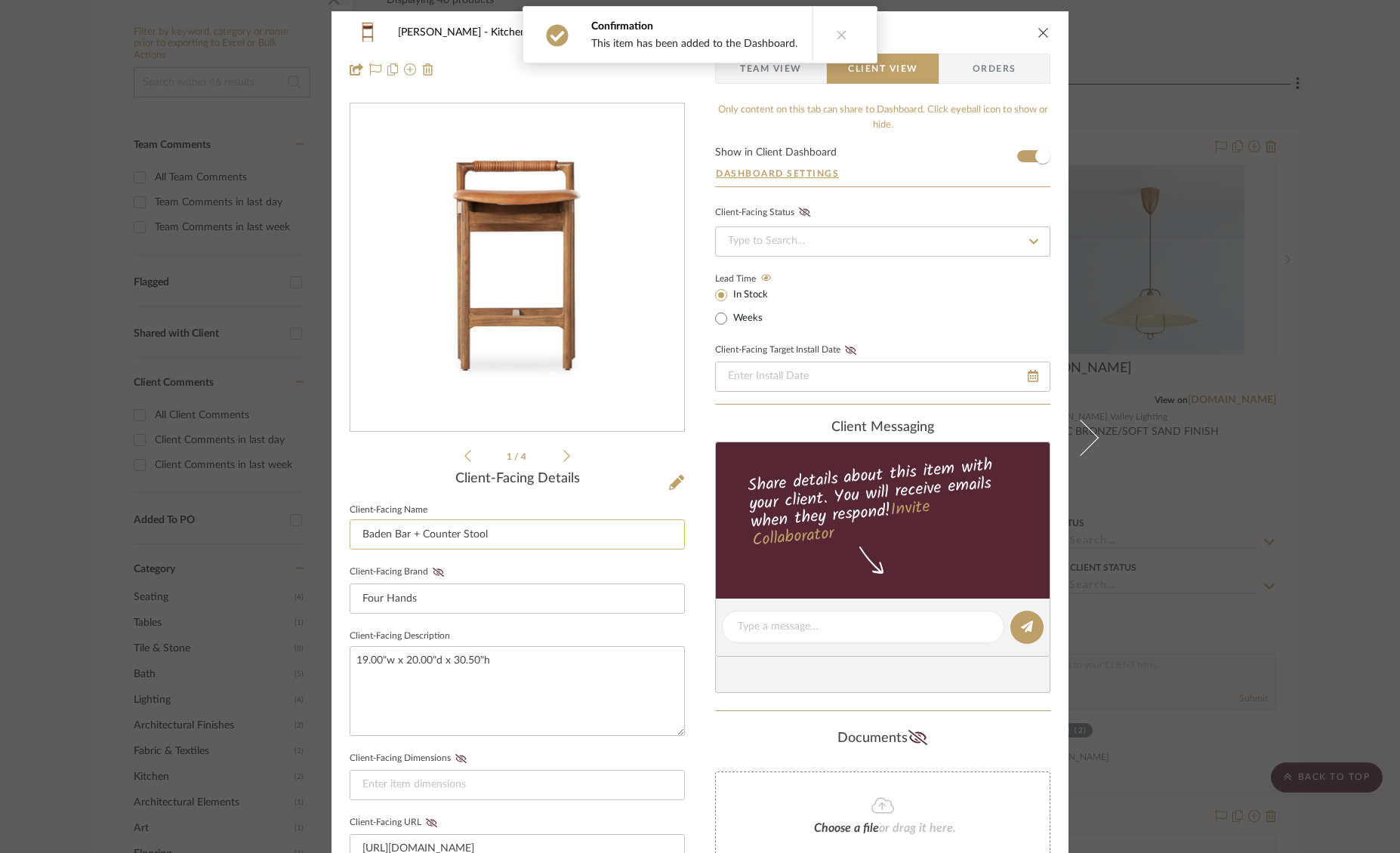
drag, startPoint x: 419, startPoint y: 535, endPoint x: 360, endPoint y: 534, distance: 59.0
click at [360, 534] on input "Baden Bar + Counter Stool" at bounding box center [517, 533] width 335 height 30
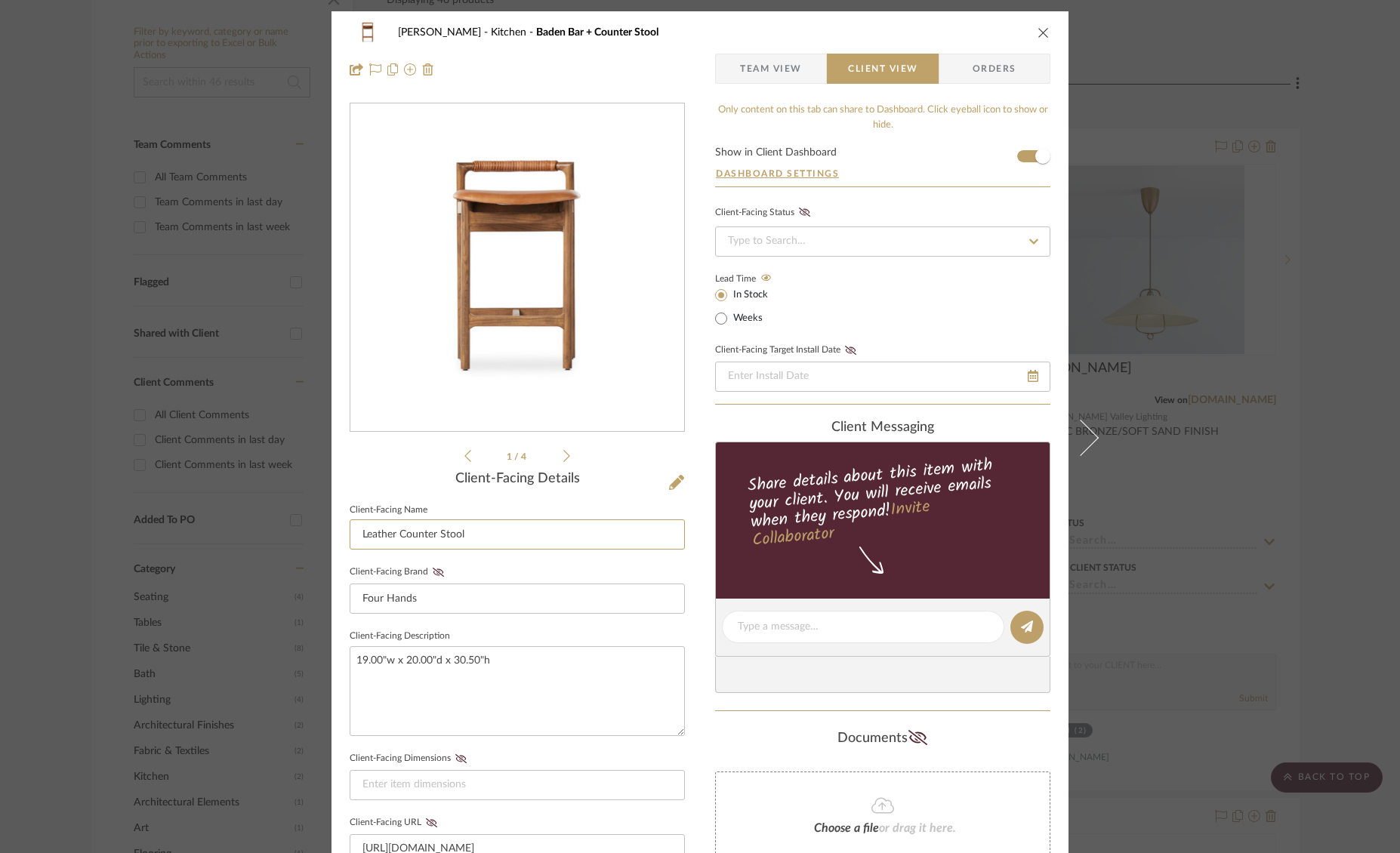
type input "Leather Counter Stool"
click at [1041, 31] on icon "close" at bounding box center [1043, 32] width 12 height 12
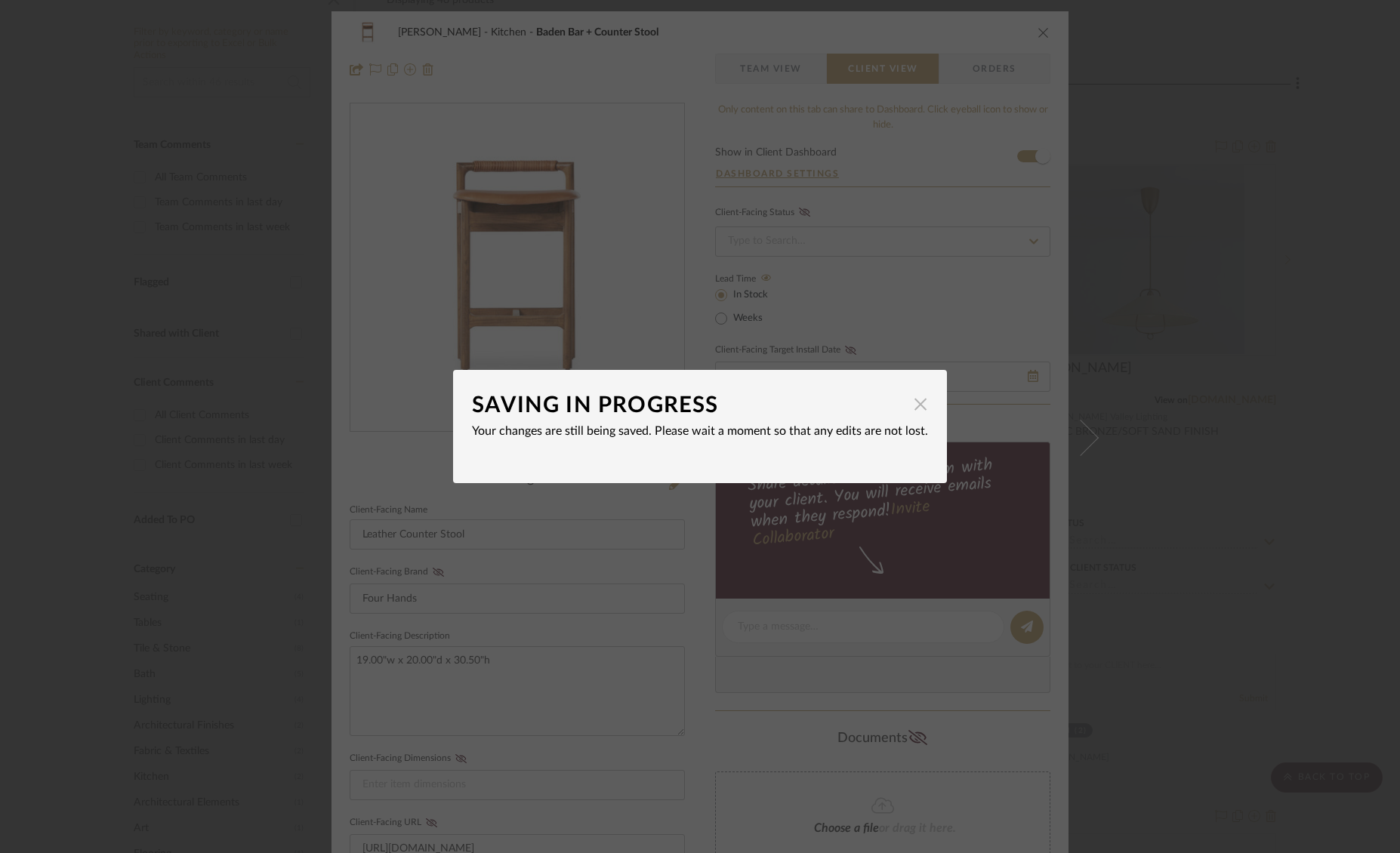
click at [918, 407] on span "button" at bounding box center [920, 403] width 30 height 30
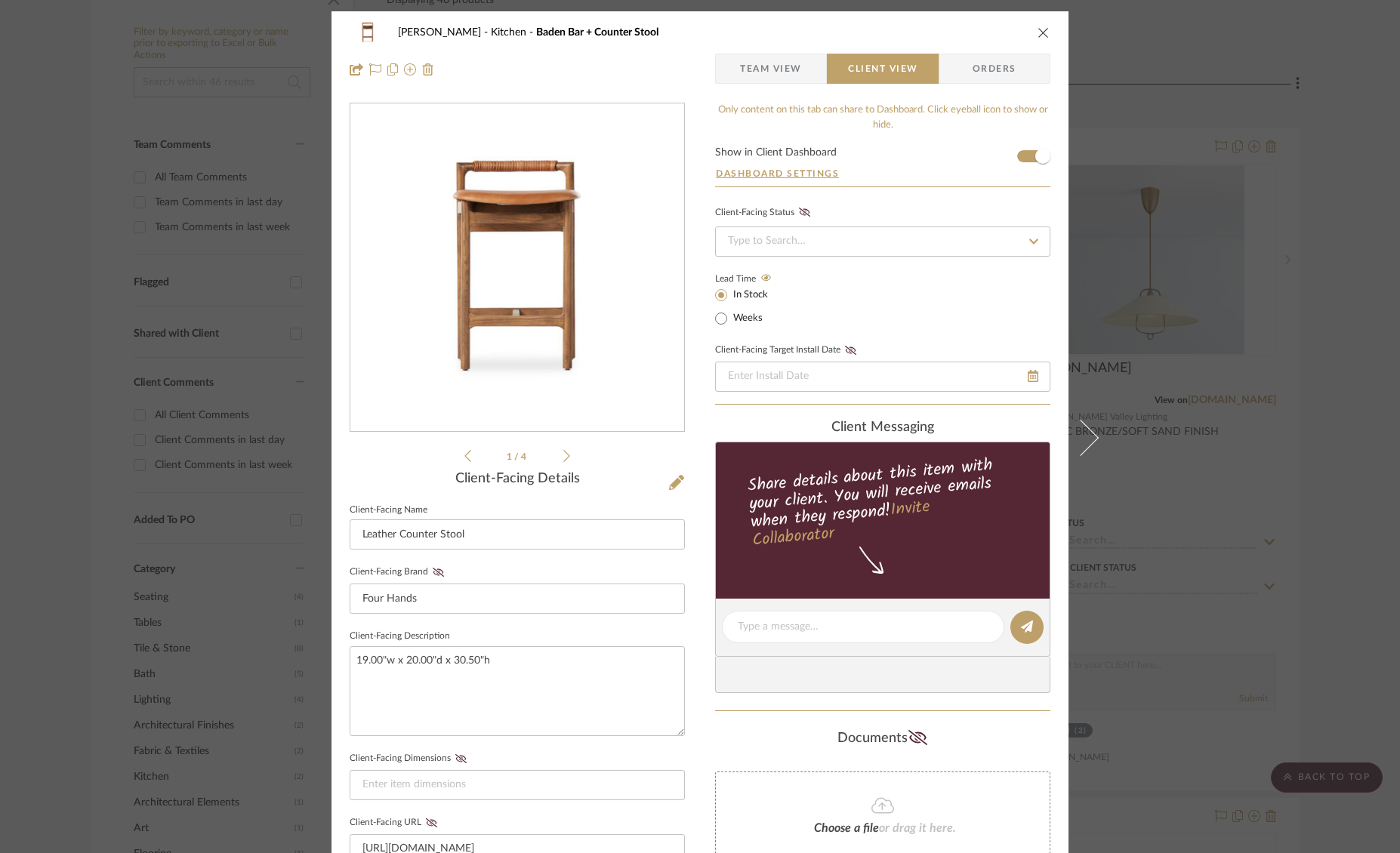
click at [1044, 37] on button "close" at bounding box center [1043, 32] width 14 height 14
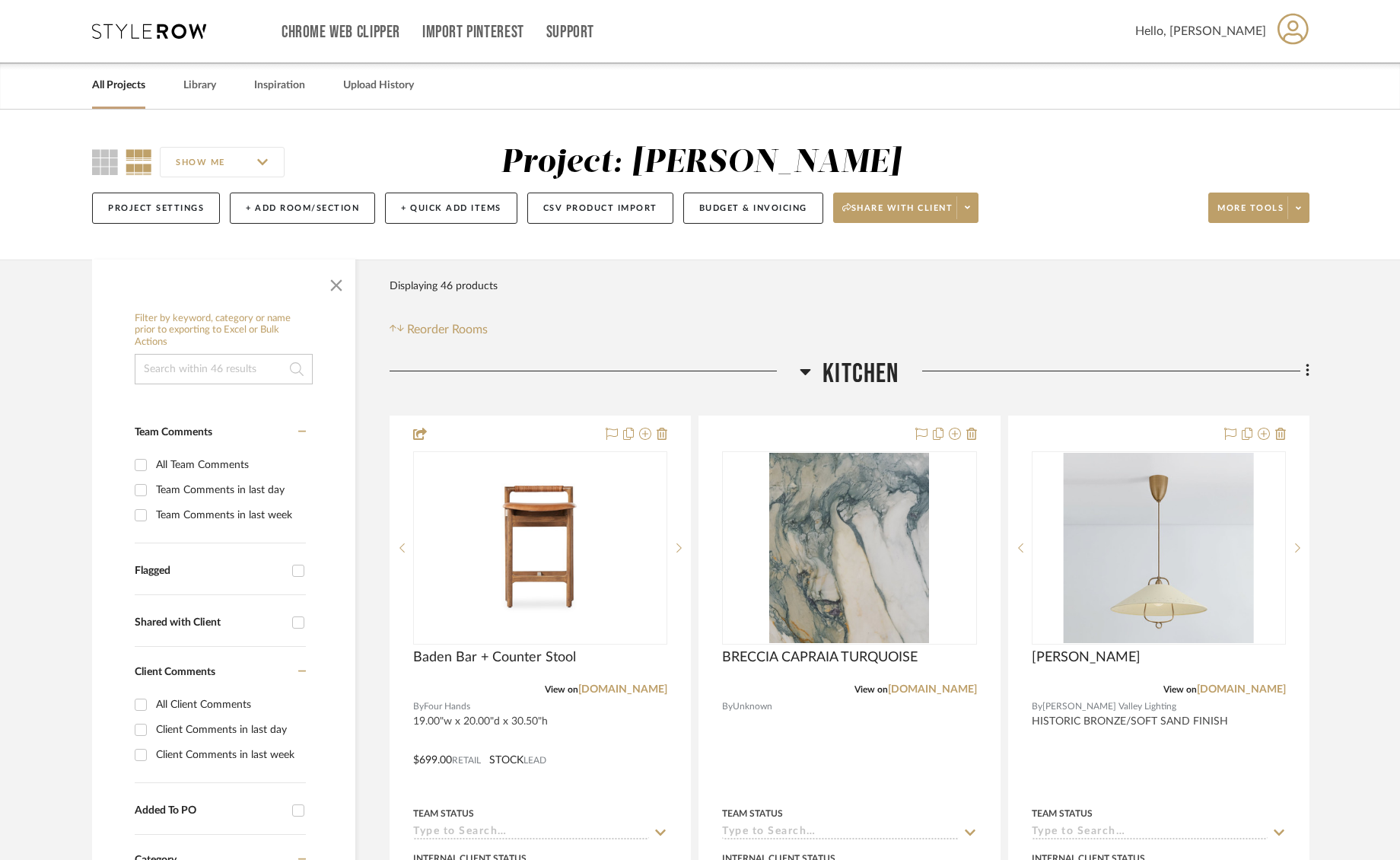
click at [97, 81] on link "All Projects" at bounding box center [118, 85] width 53 height 21
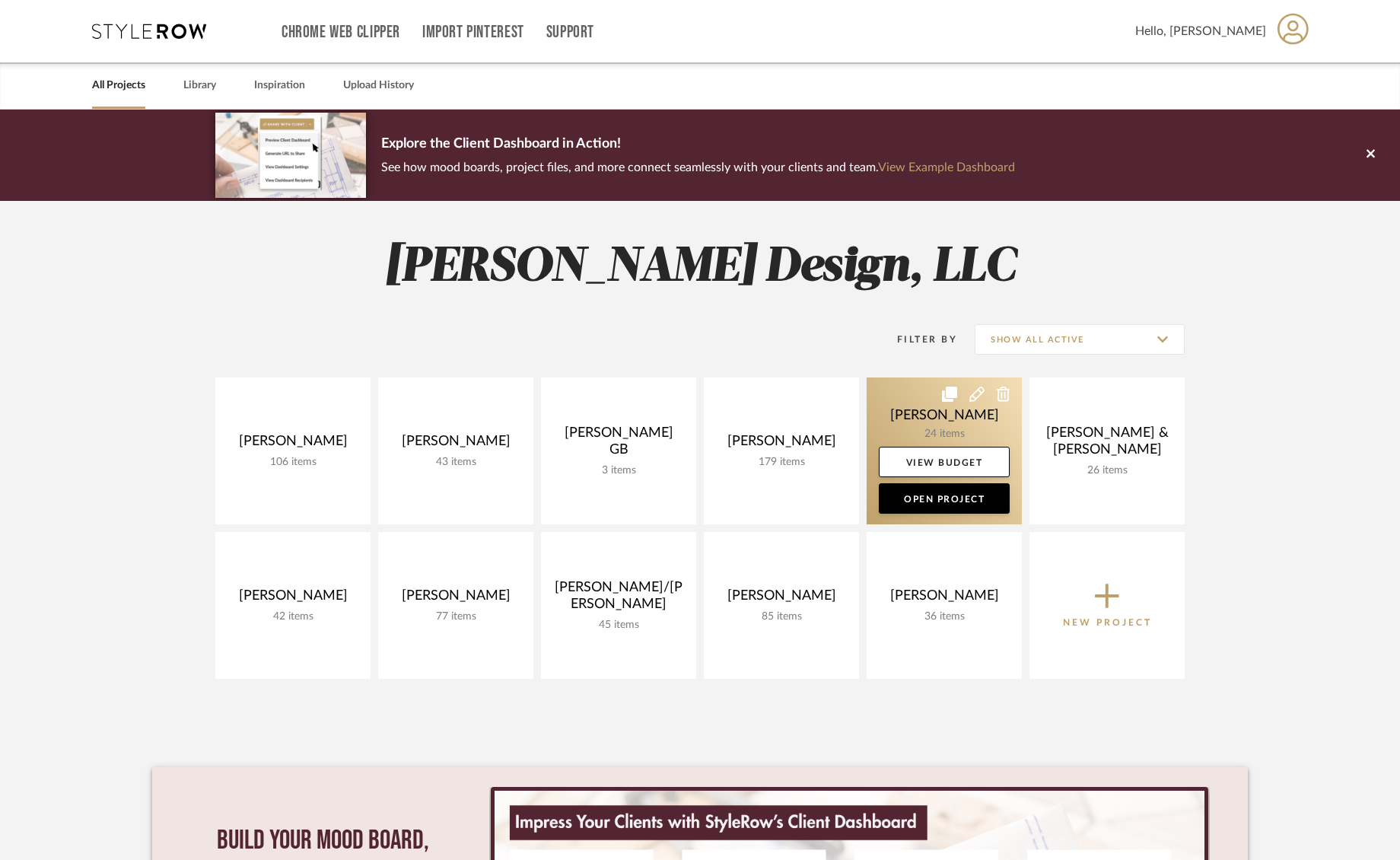
click at [917, 421] on link at bounding box center [944, 450] width 155 height 147
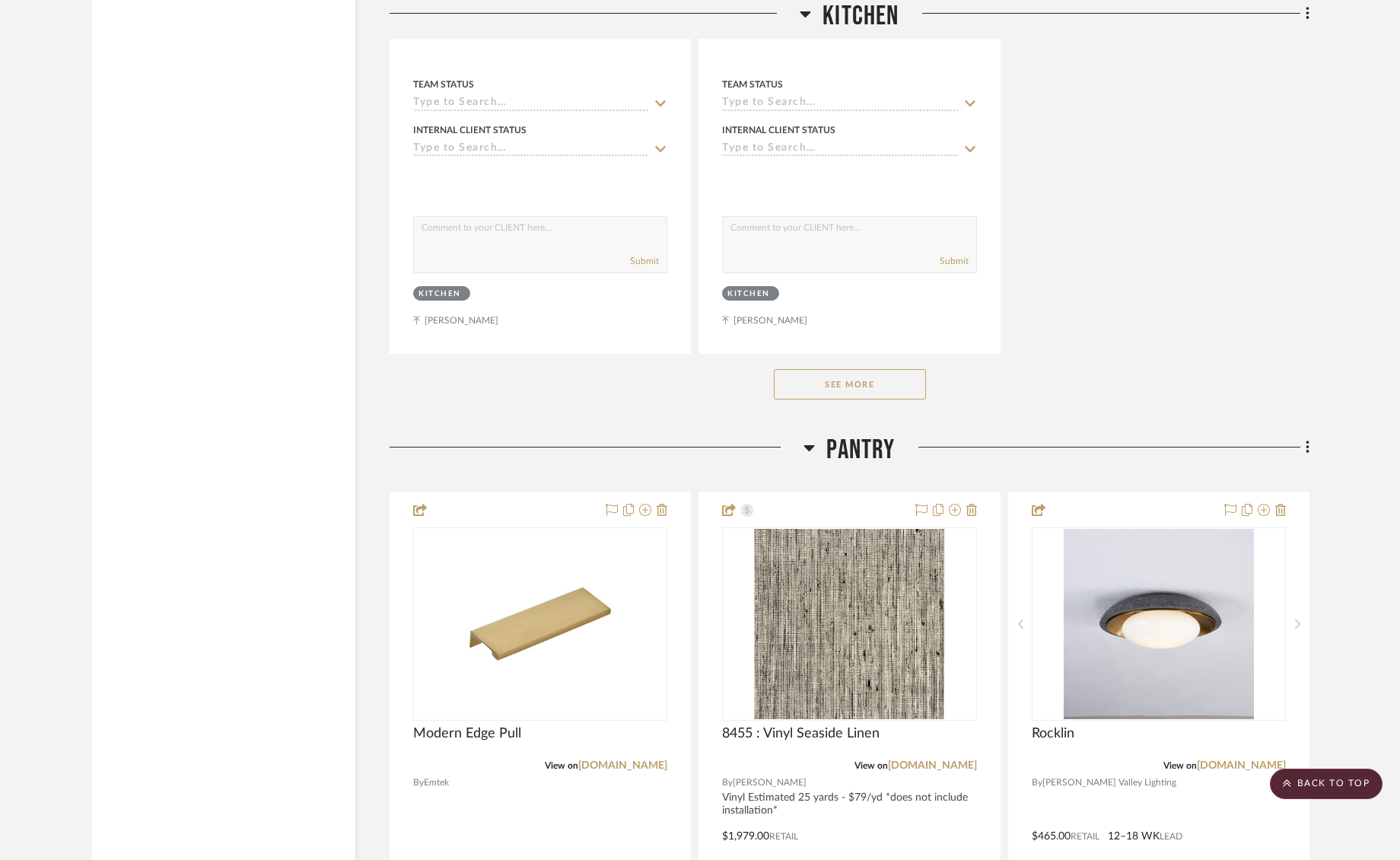
scroll to position [3606, 0]
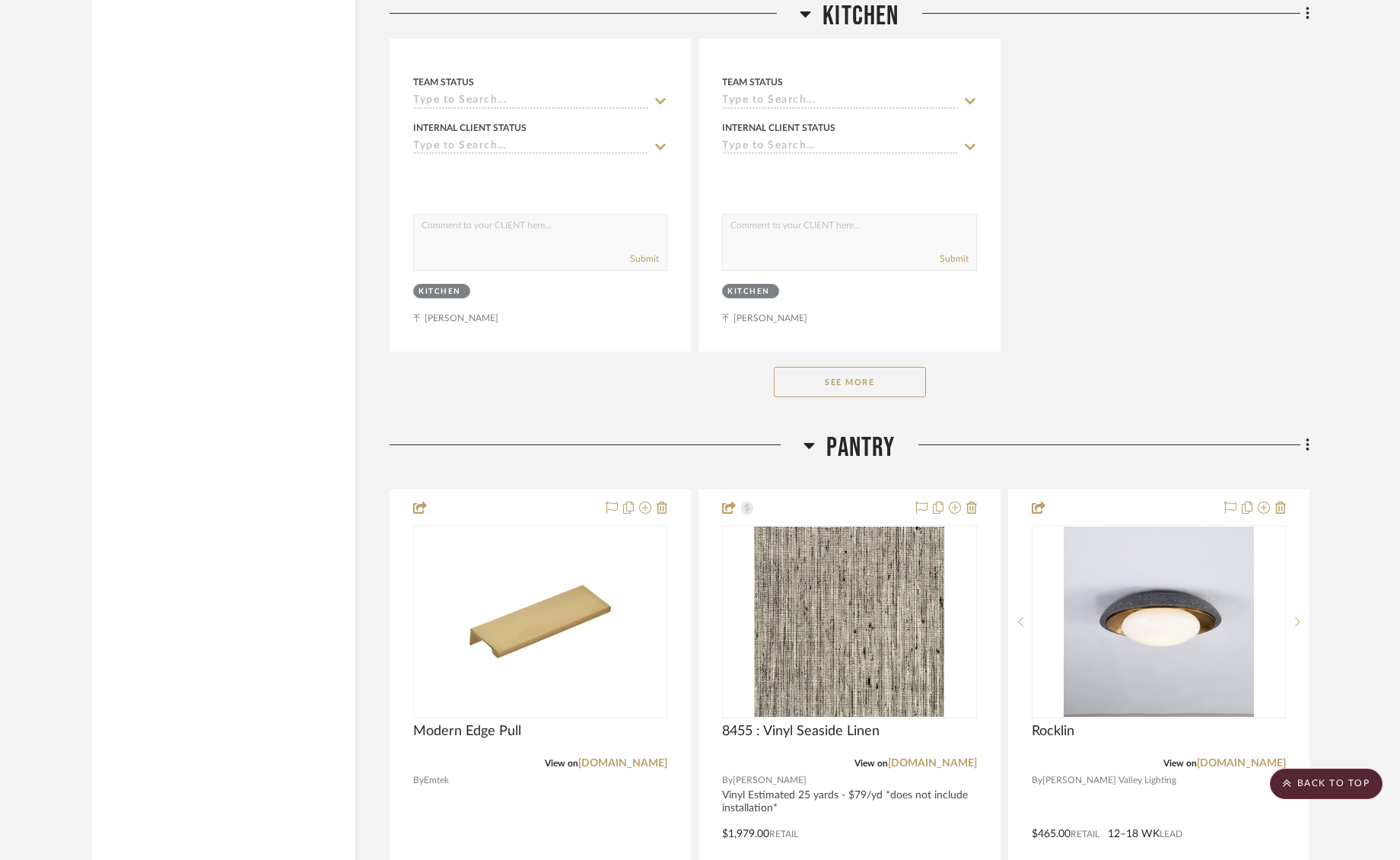
click at [854, 367] on button "See More" at bounding box center [849, 382] width 152 height 30
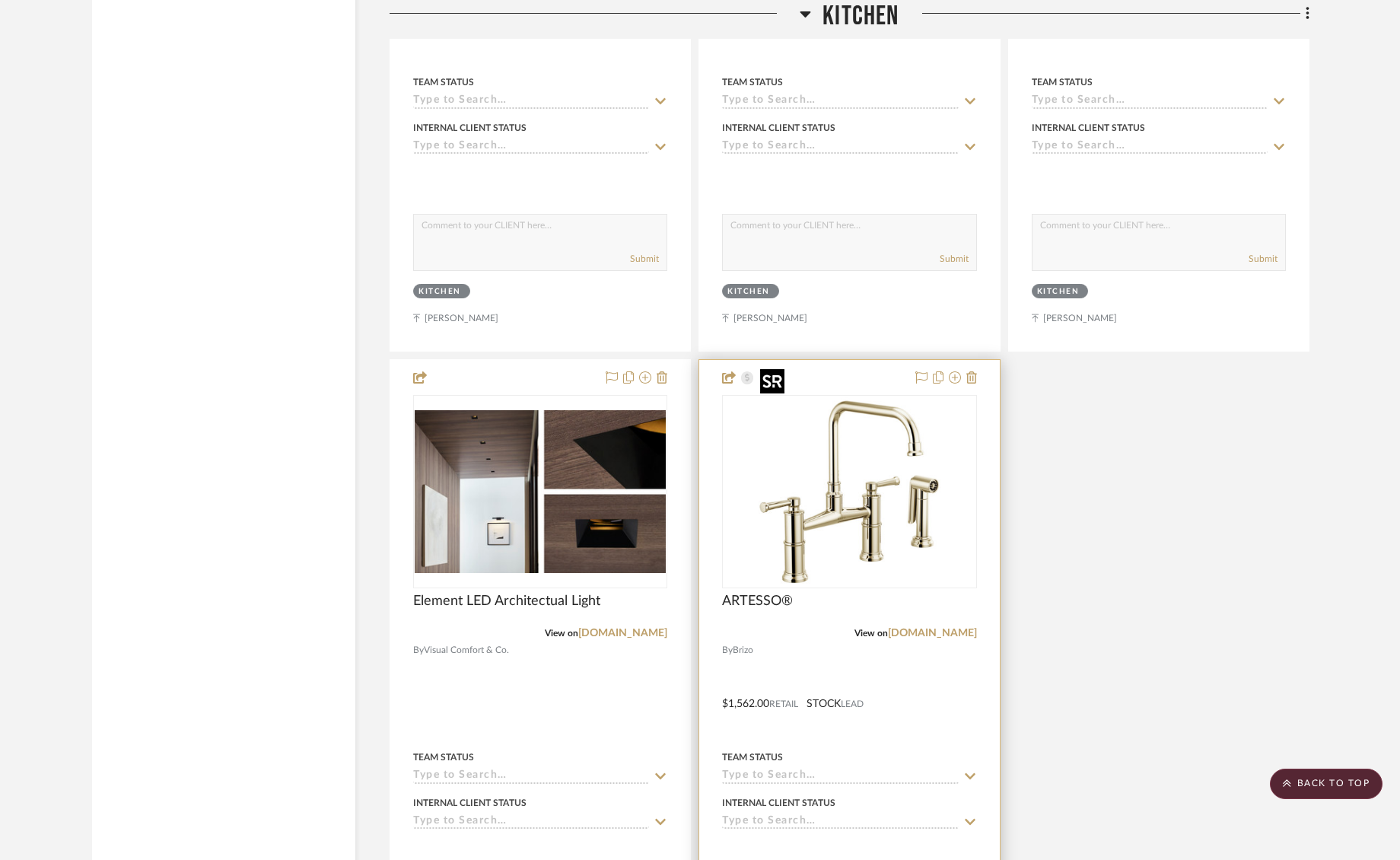
click at [850, 429] on img "0" at bounding box center [849, 491] width 190 height 190
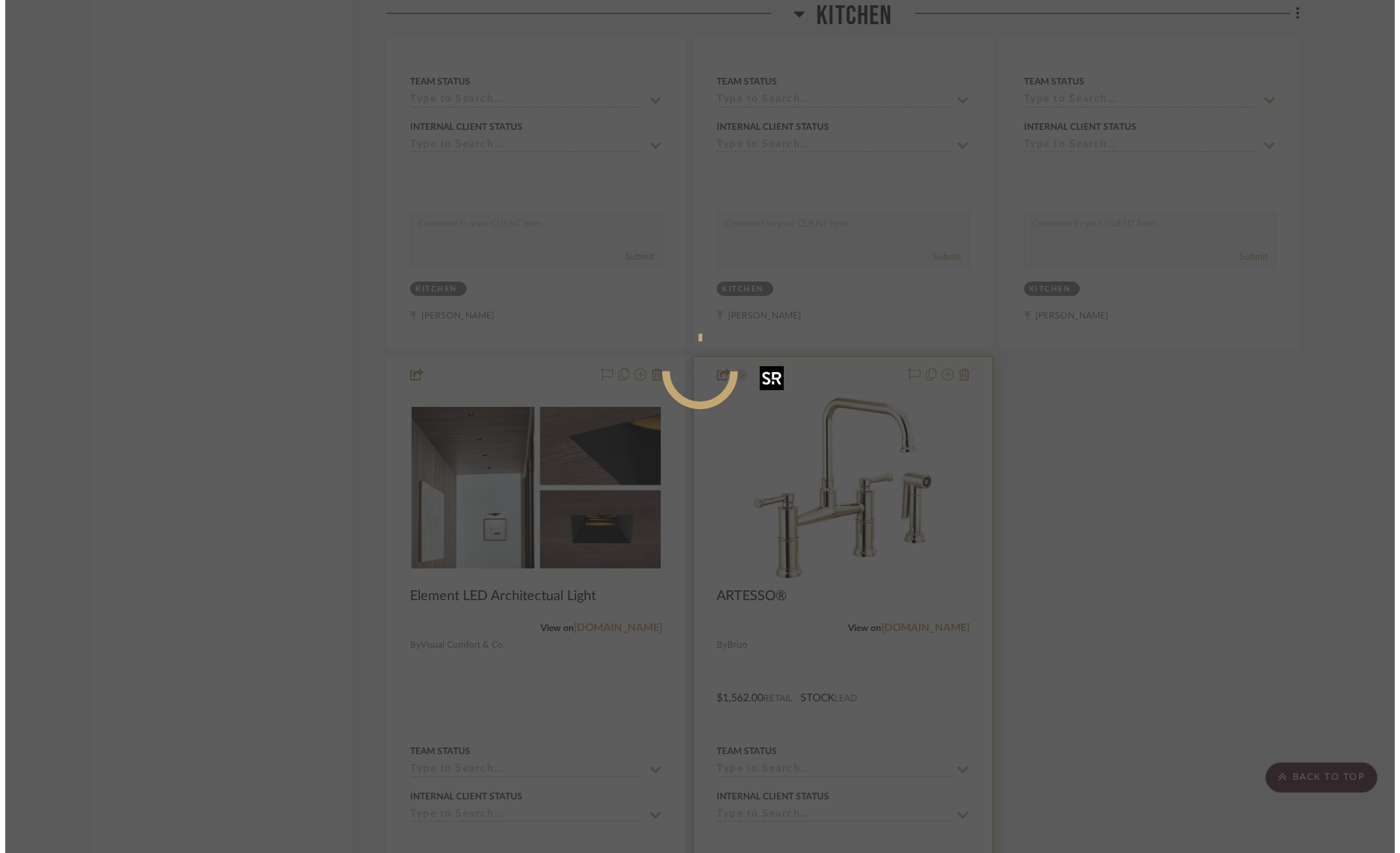
scroll to position [0, 0]
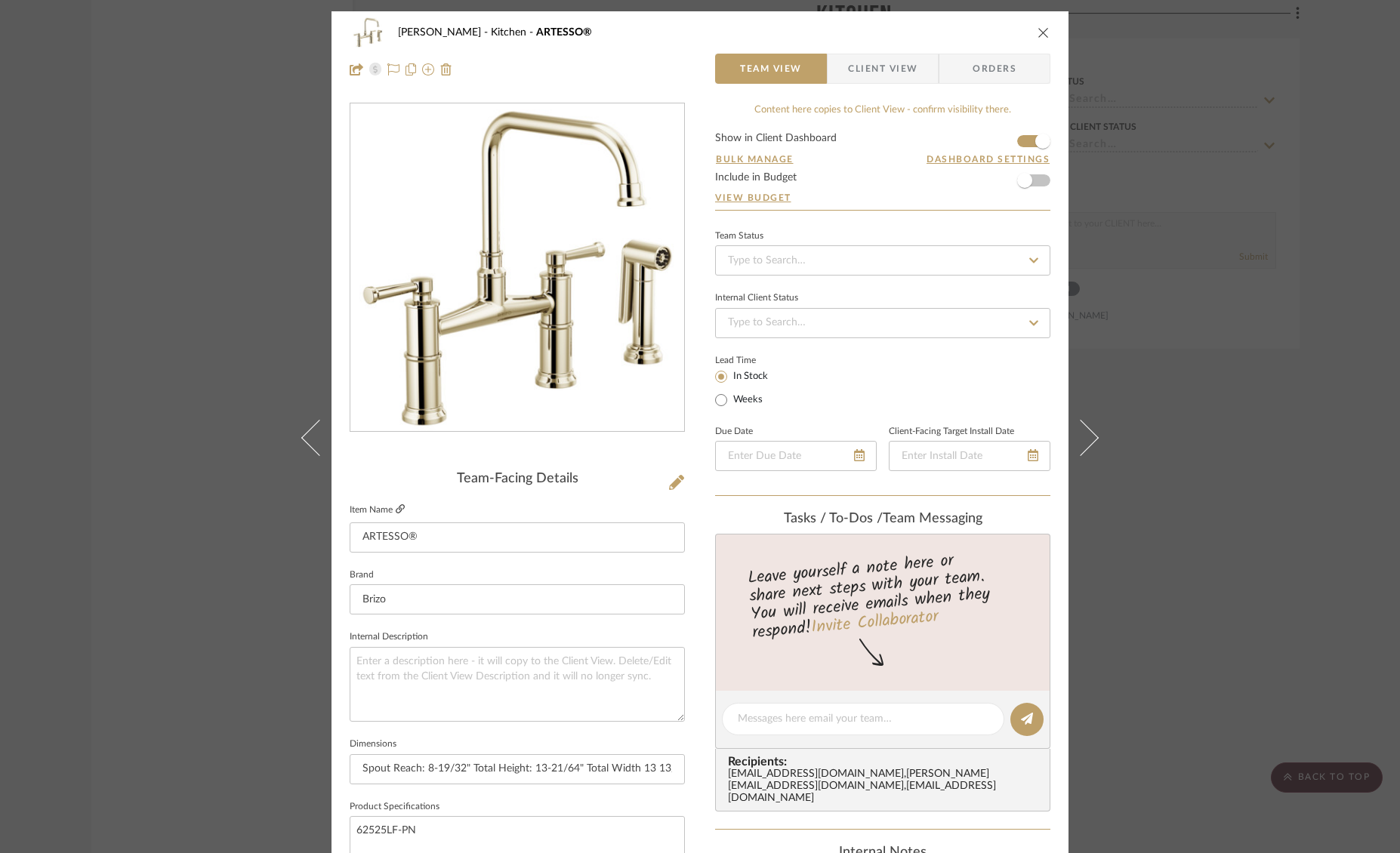
click at [397, 505] on fa-icon at bounding box center [400, 510] width 9 height 9
